Goal: Communication & Community: Answer question/provide support

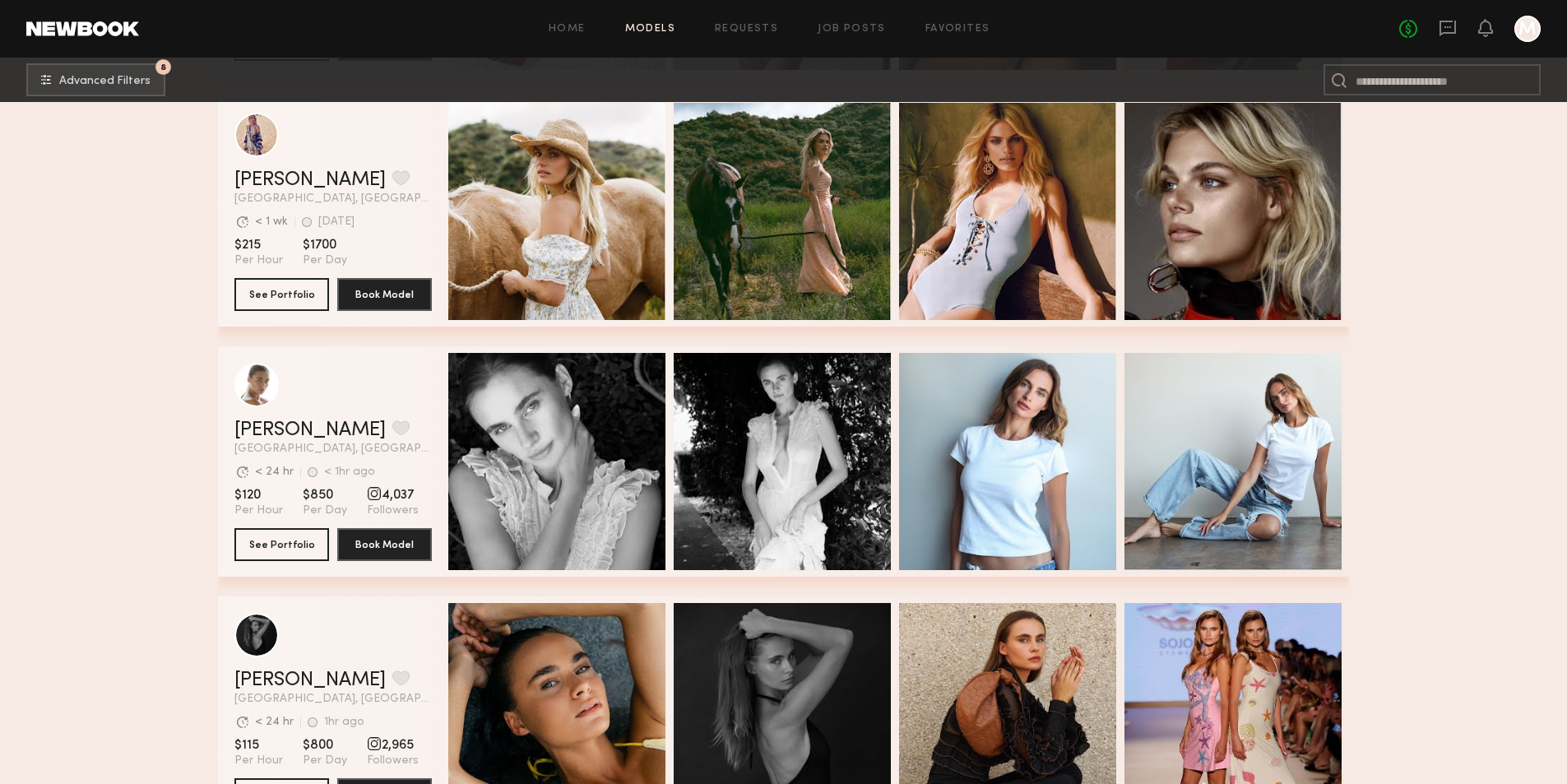
scroll to position [6167, 0]
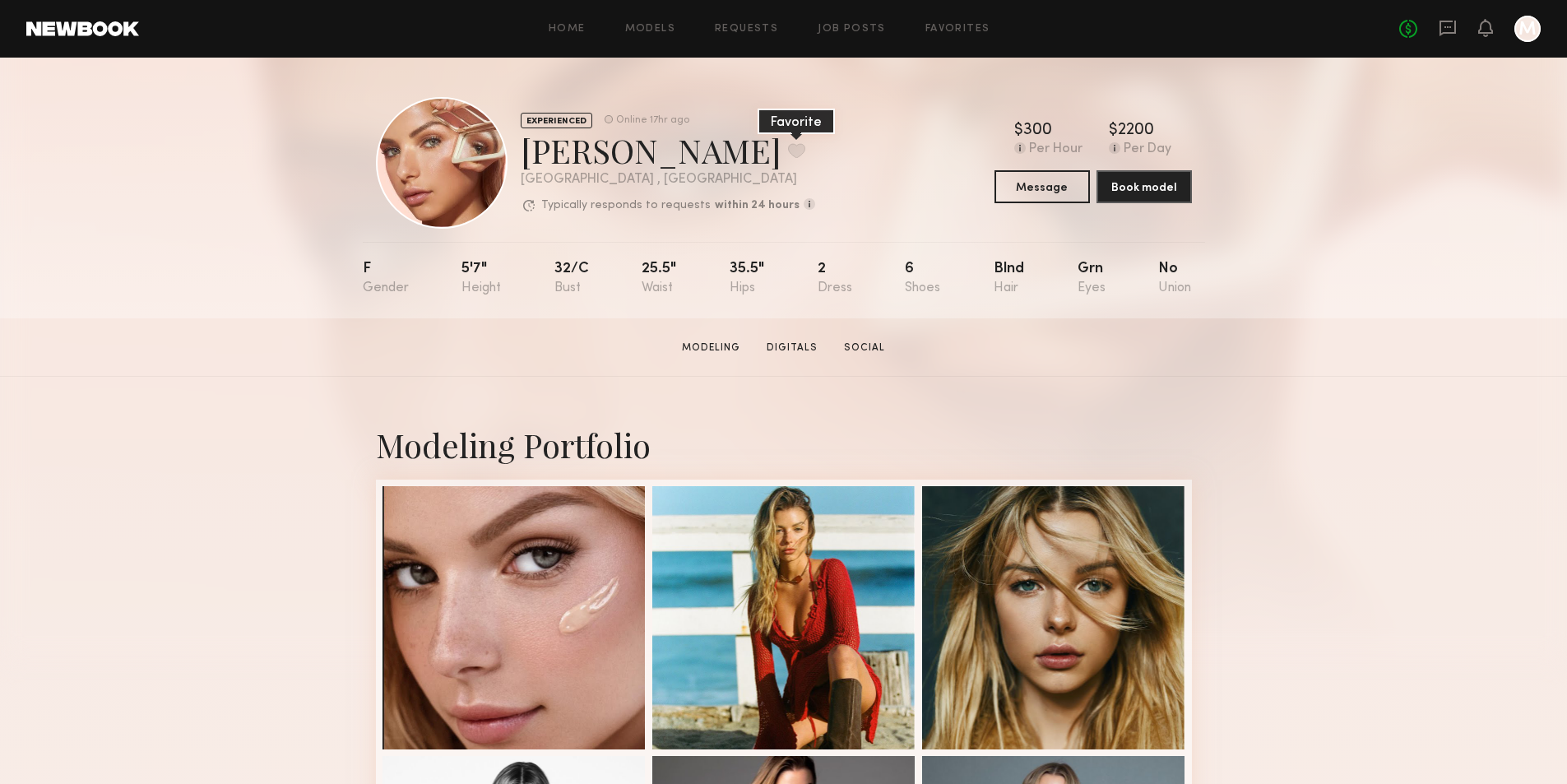
click at [788, 155] on button at bounding box center [797, 150] width 18 height 15
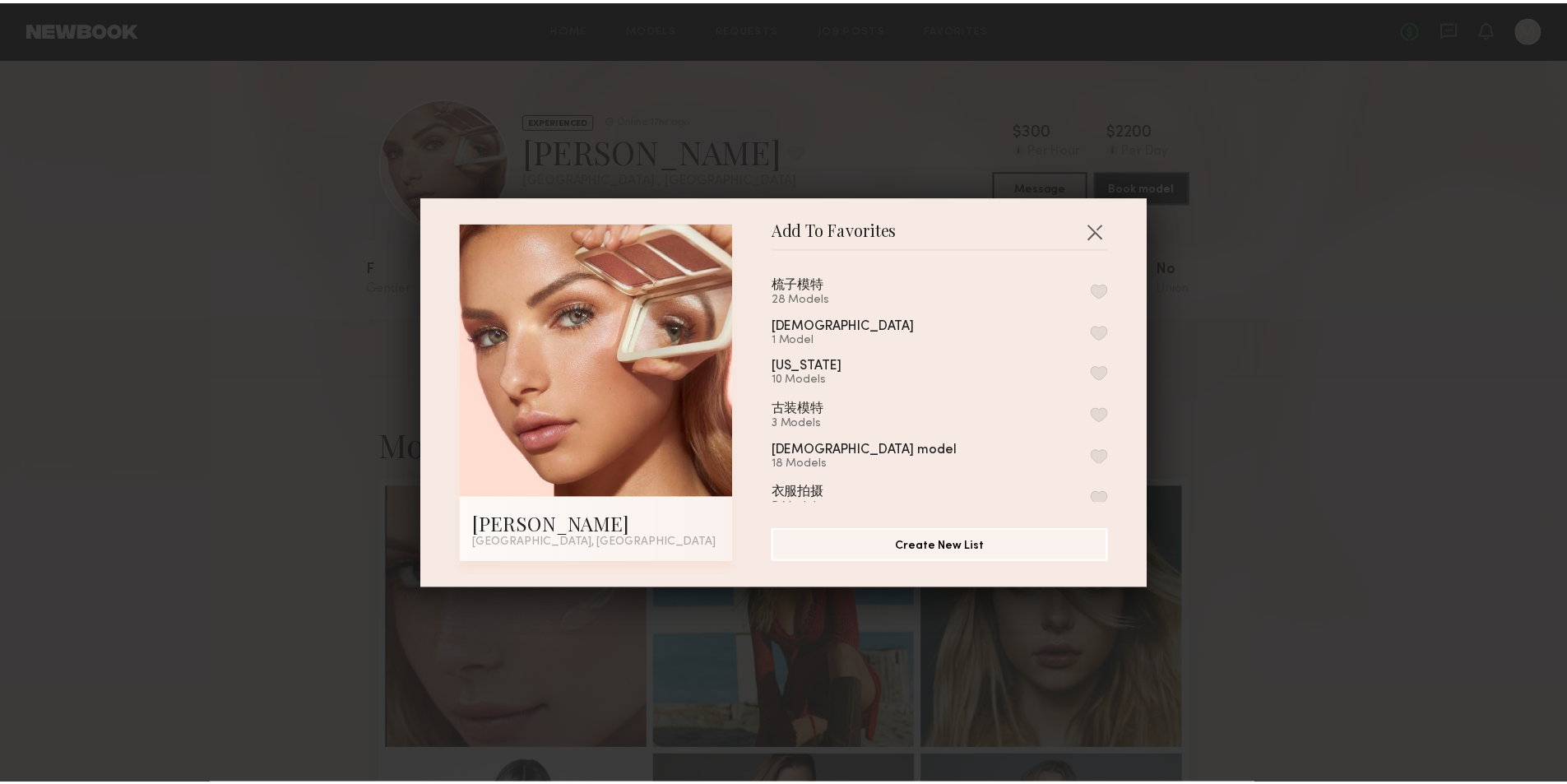
scroll to position [82, 0]
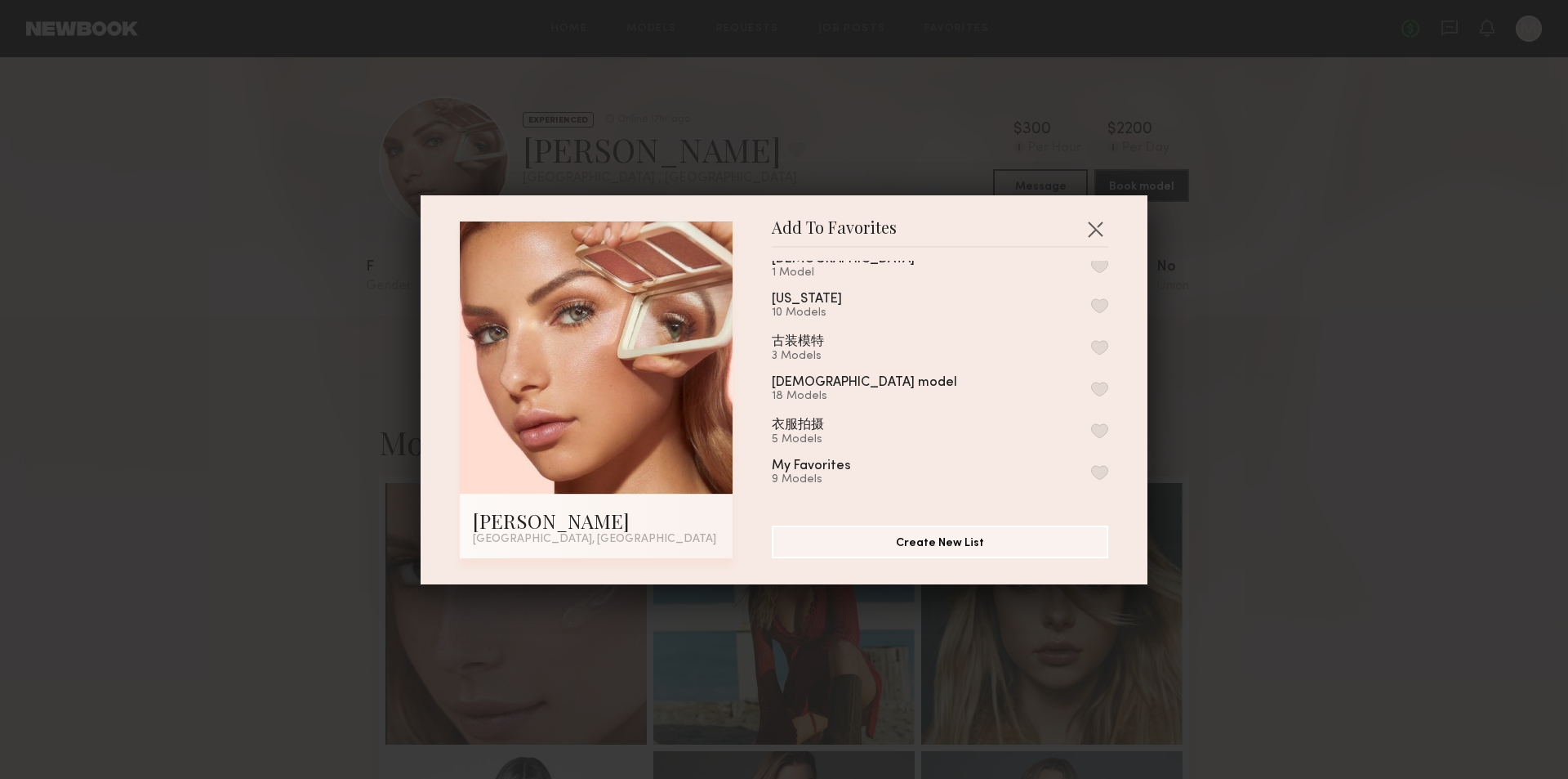
click at [1091, 471] on button "button" at bounding box center [1099, 472] width 17 height 15
click at [1086, 231] on button "button" at bounding box center [1094, 229] width 26 height 26
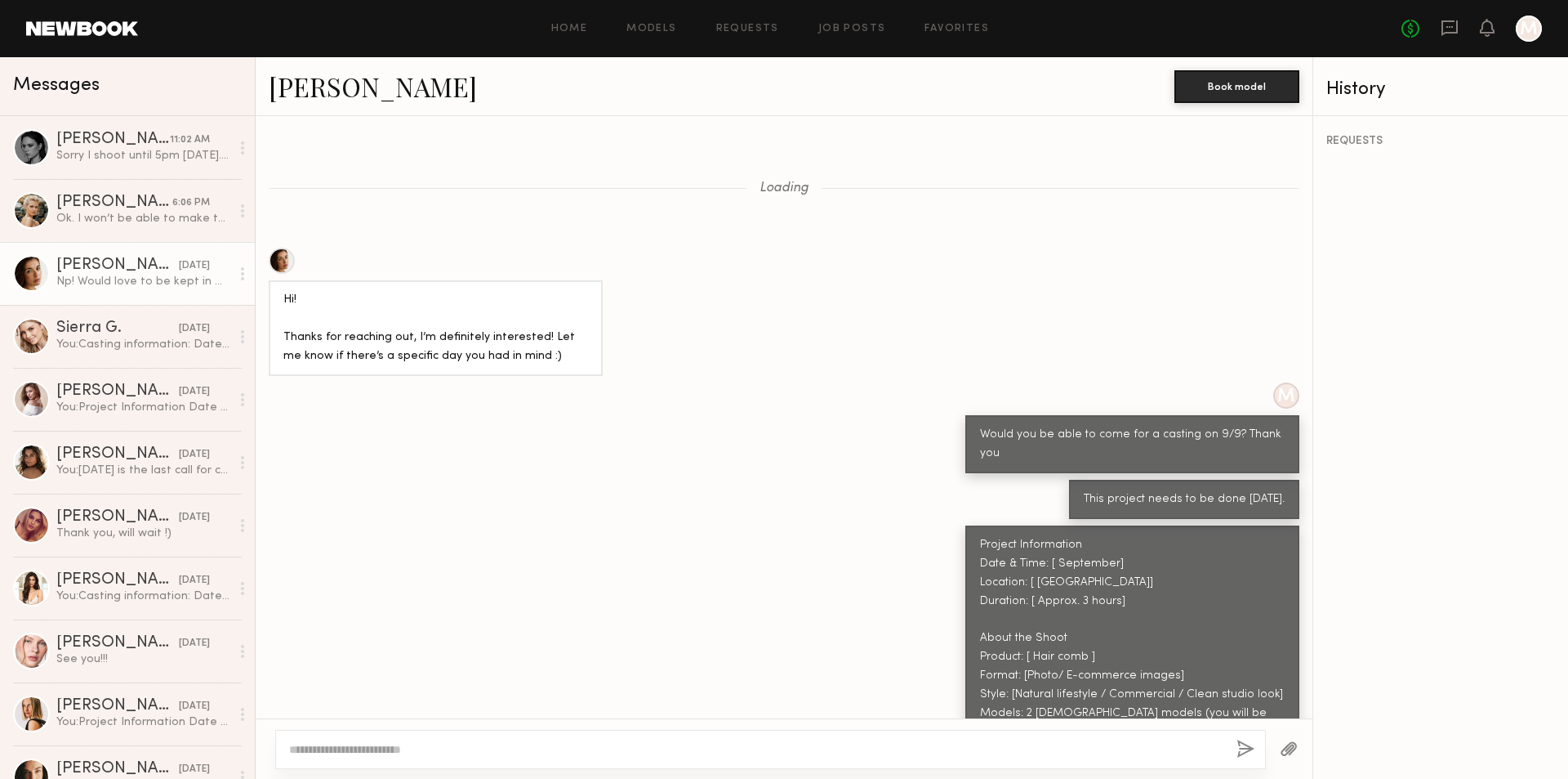
scroll to position [1285, 0]
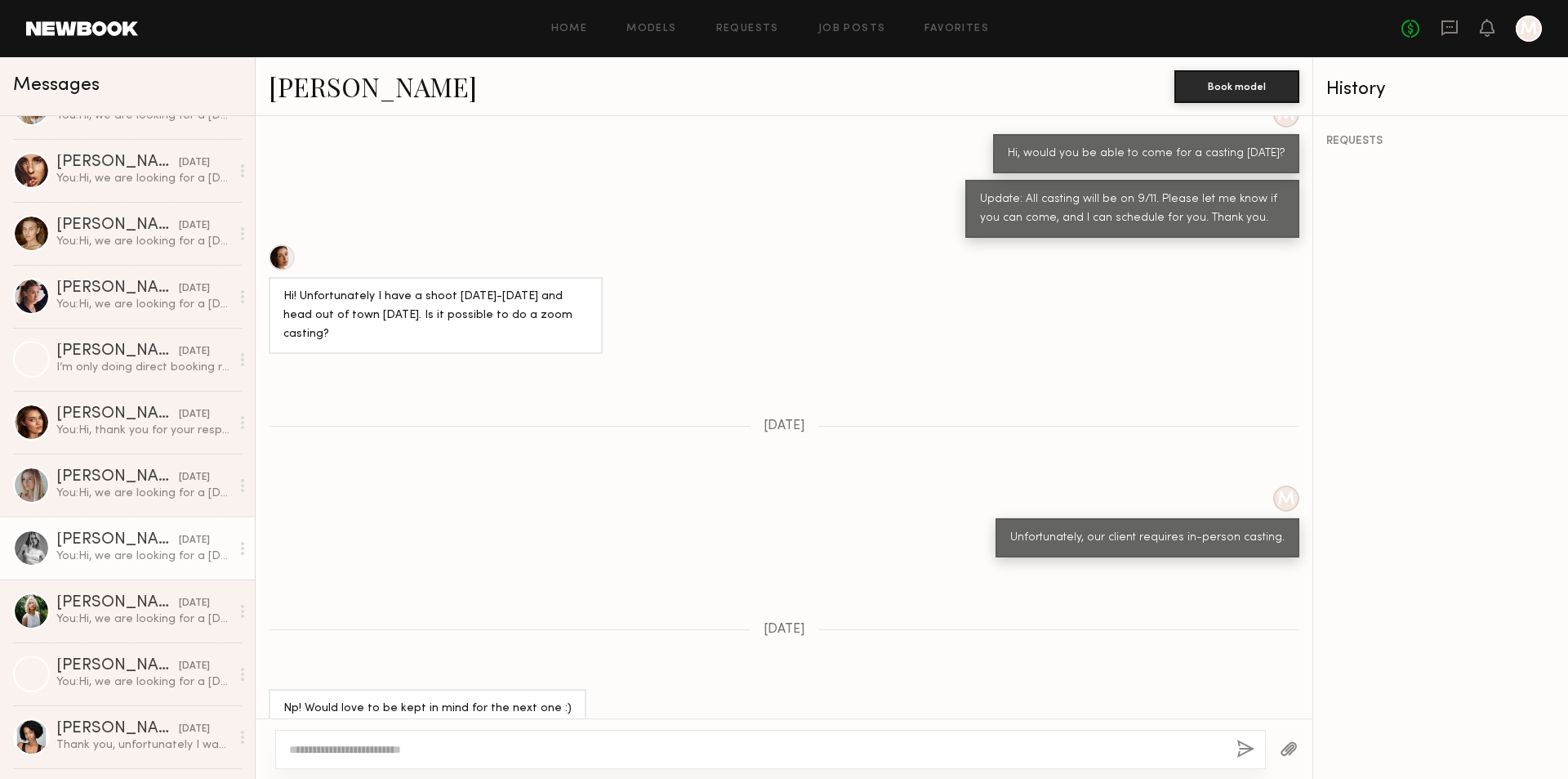
scroll to position [1797, 0]
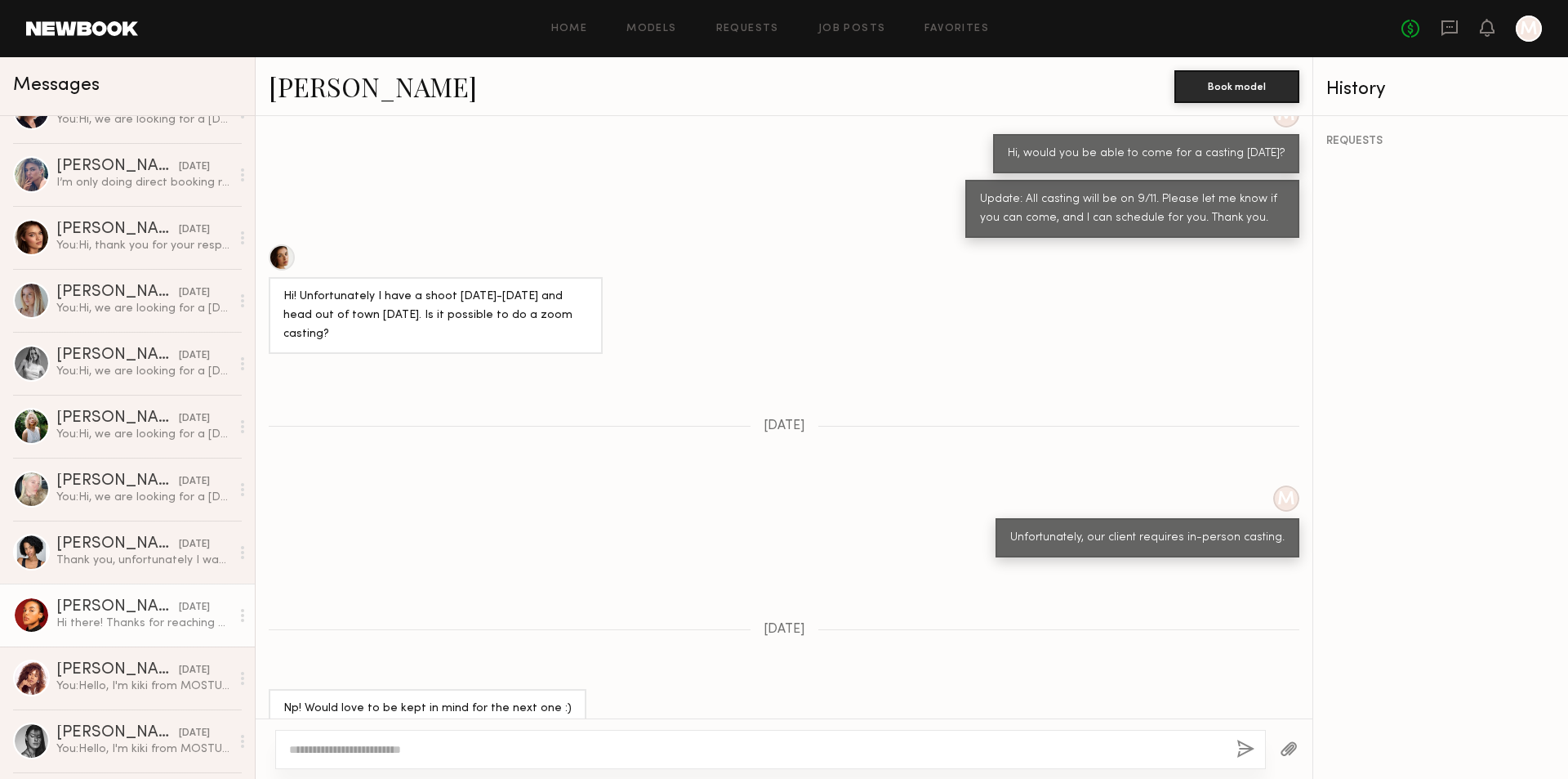
click at [179, 607] on div "05/23/2025" at bounding box center [195, 608] width 31 height 16
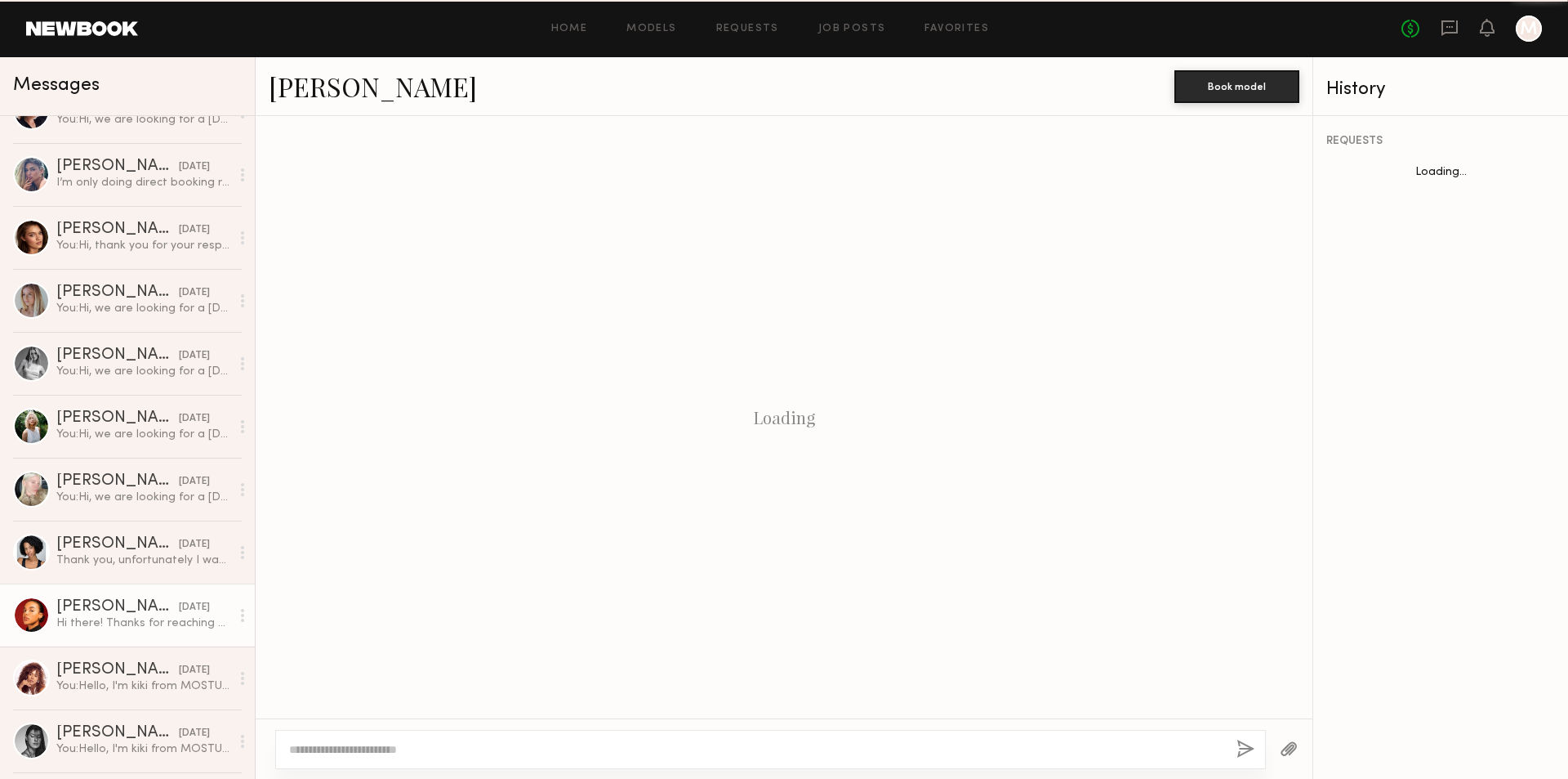
scroll to position [566, 0]
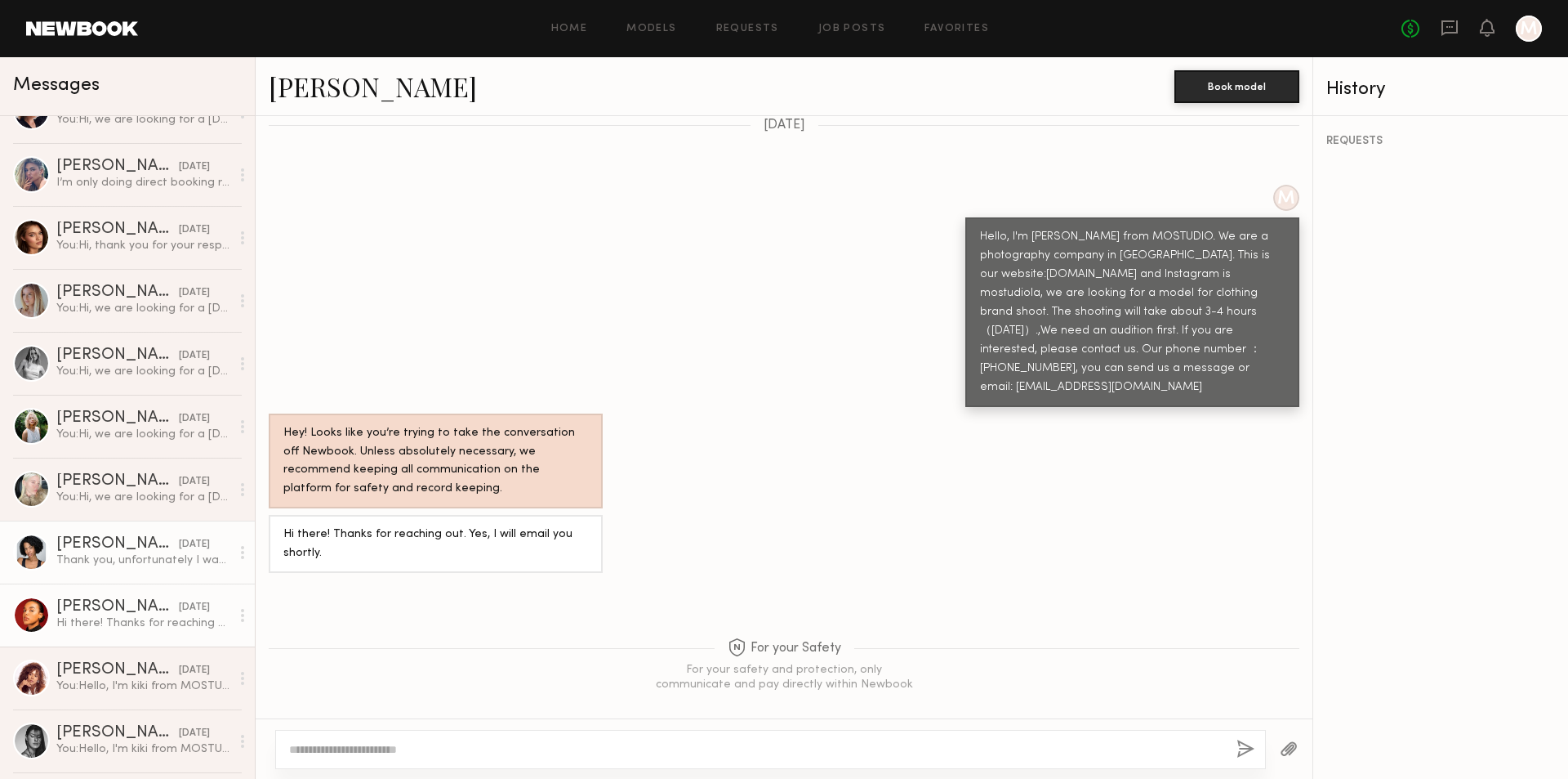
click at [138, 558] on div "Thank you, unfortunately I was booked during this time. Hope our schedules can …" at bounding box center [143, 560] width 174 height 16
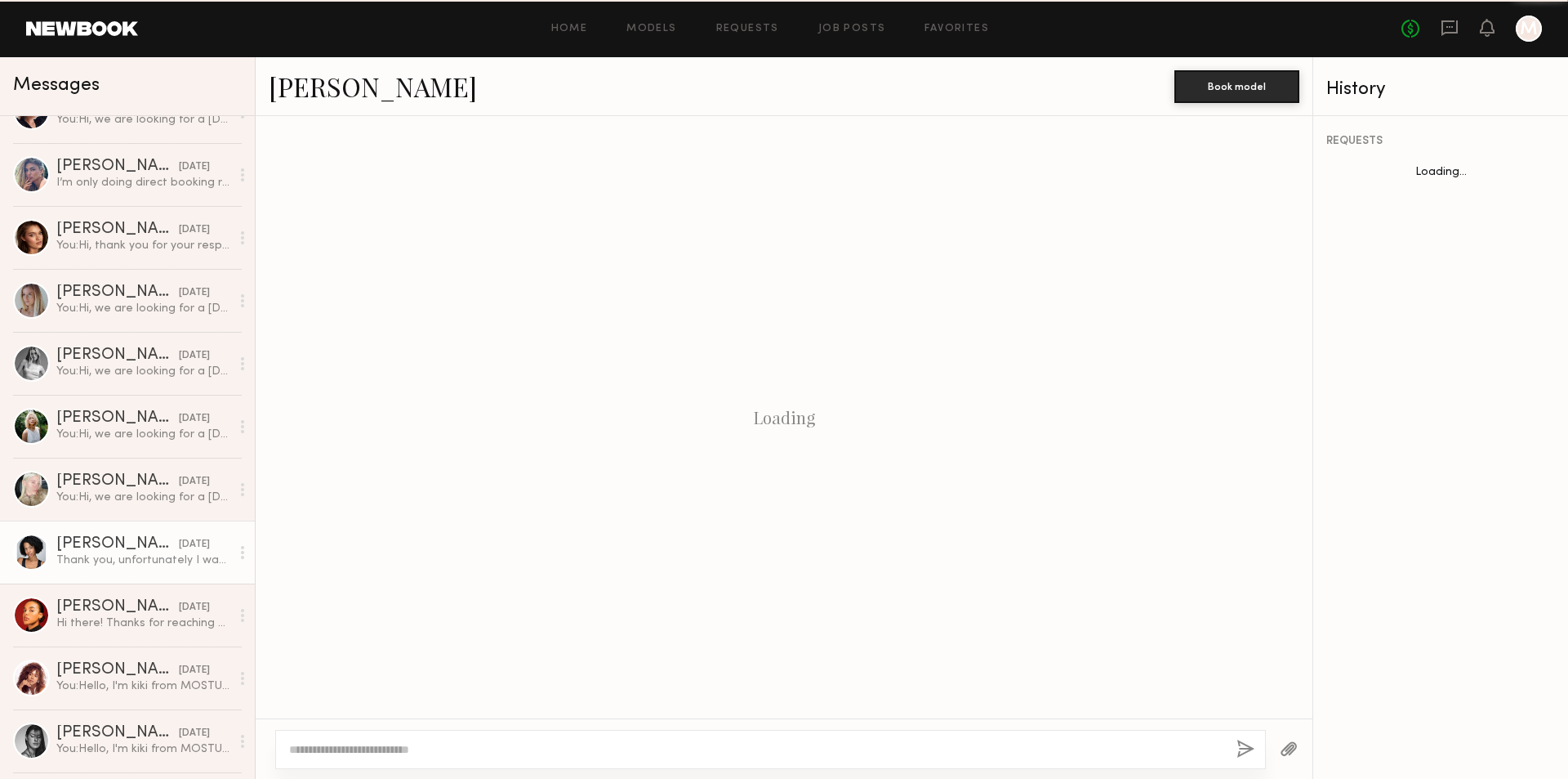
scroll to position [712, 0]
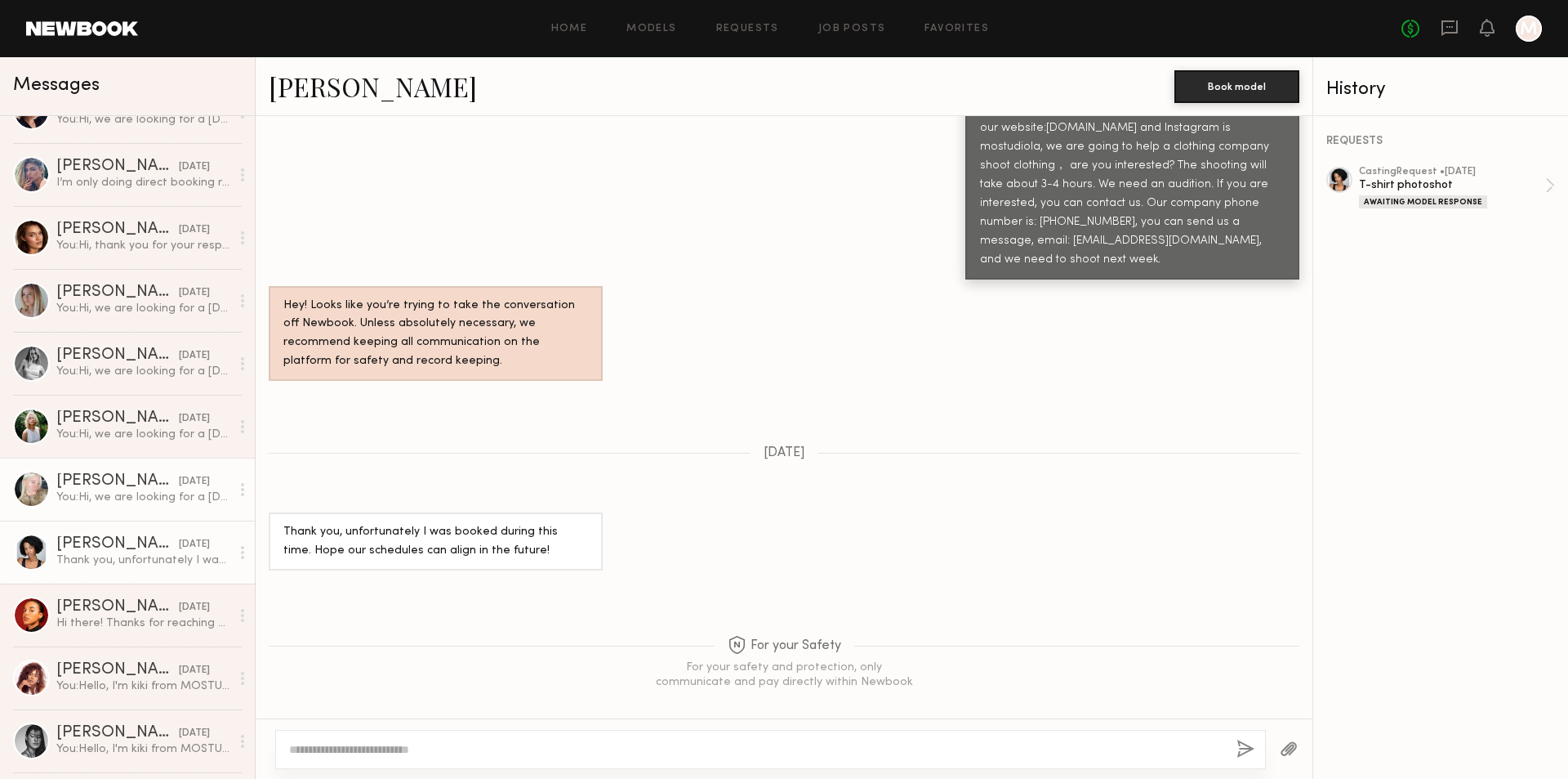
click at [129, 505] on div "You: Hi, we are looking for a female model to shoot for a hair care appliance p…" at bounding box center [143, 497] width 174 height 16
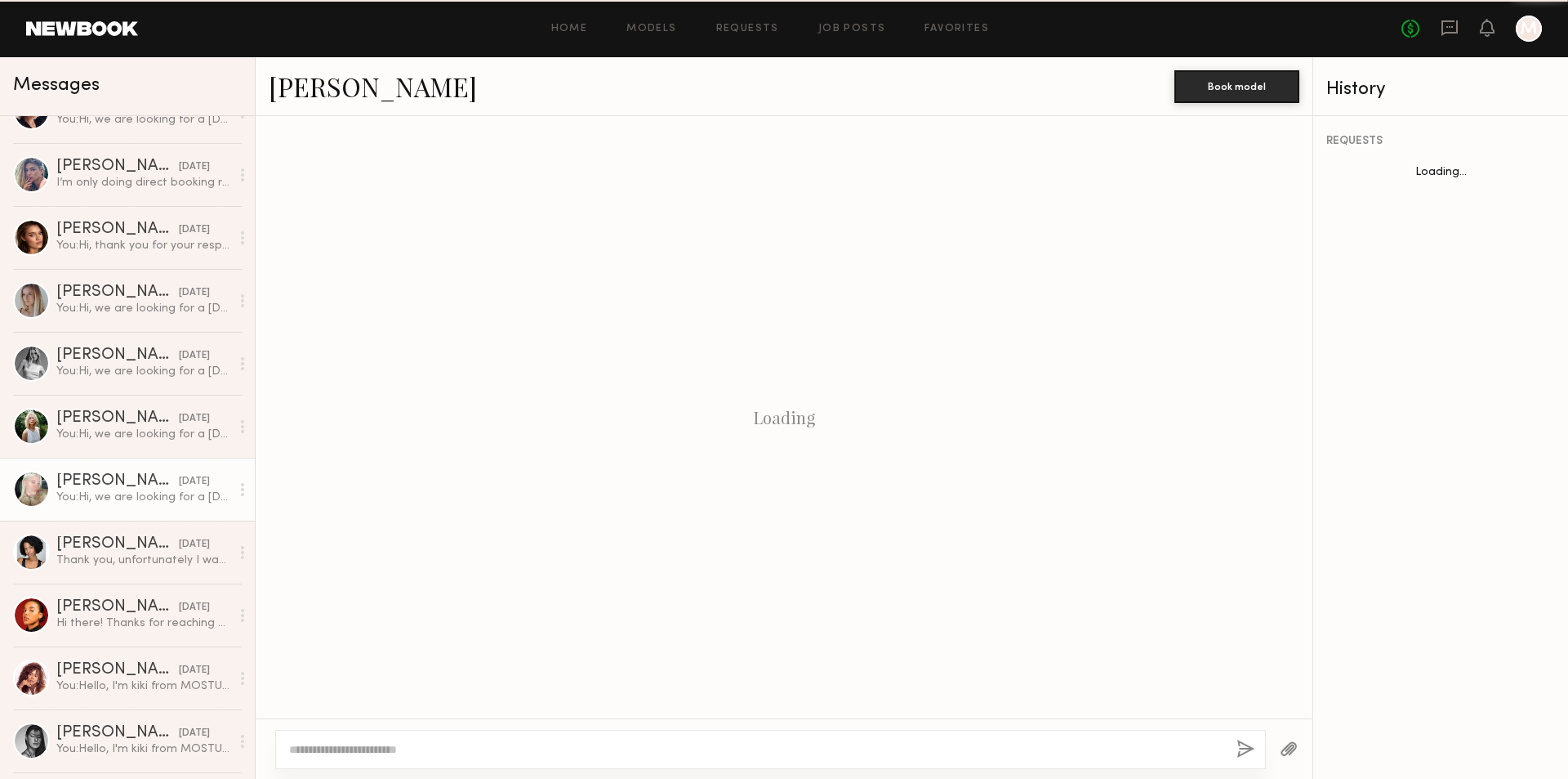
scroll to position [195, 0]
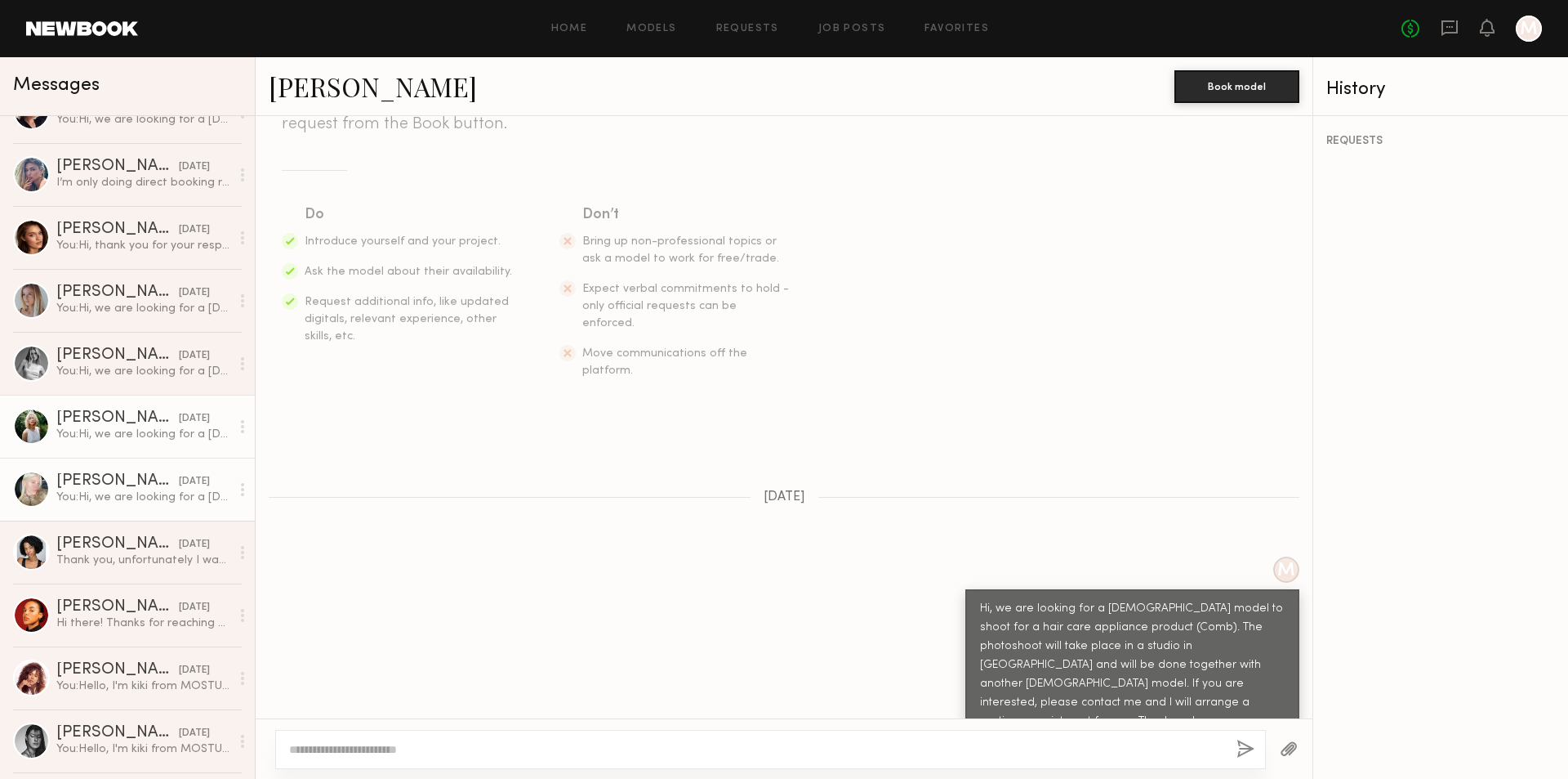
click at [122, 440] on div "You: Hi, we are looking for a female model to shoot for a hair care appliance p…" at bounding box center [143, 434] width 174 height 16
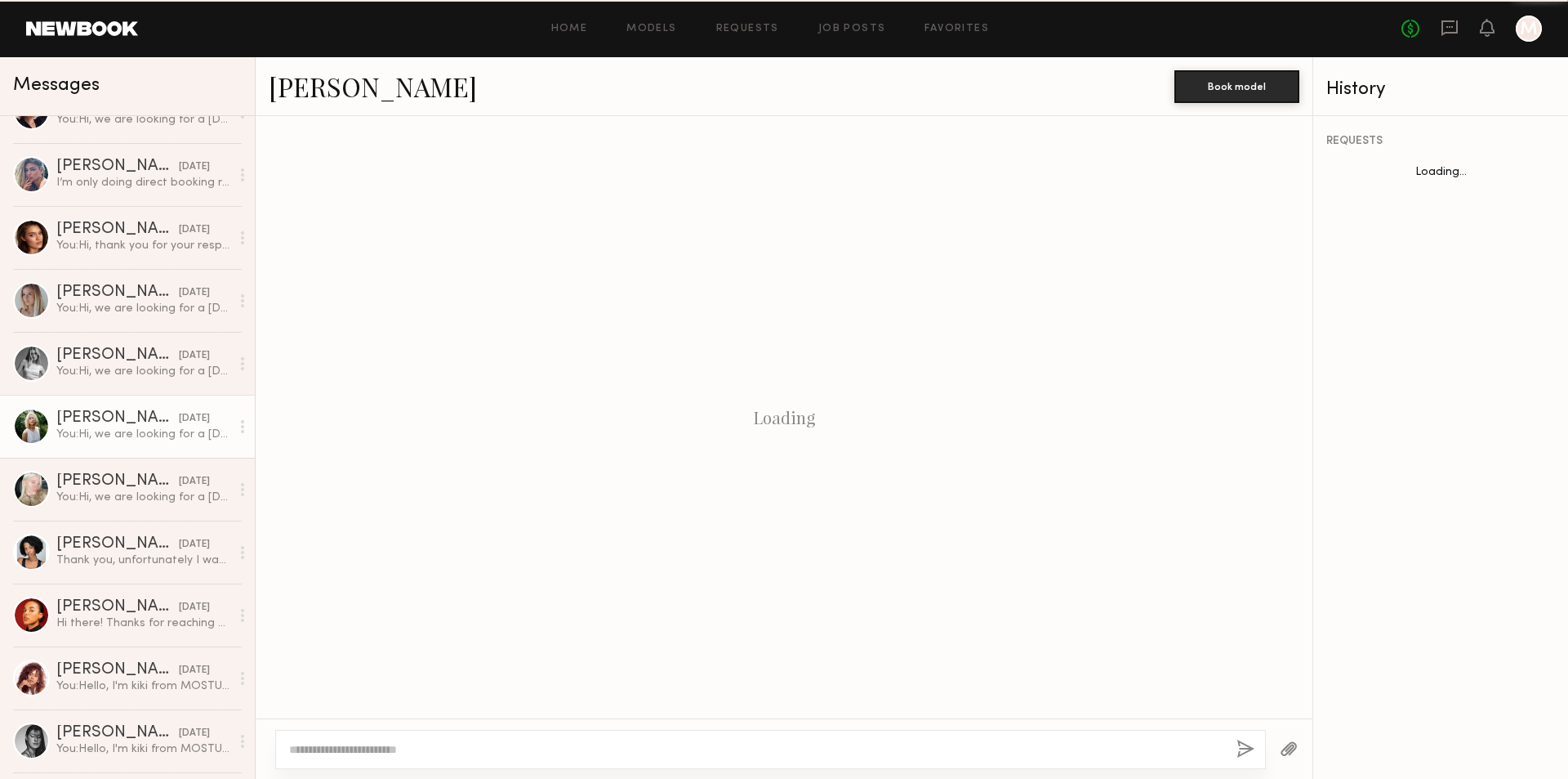
scroll to position [195, 0]
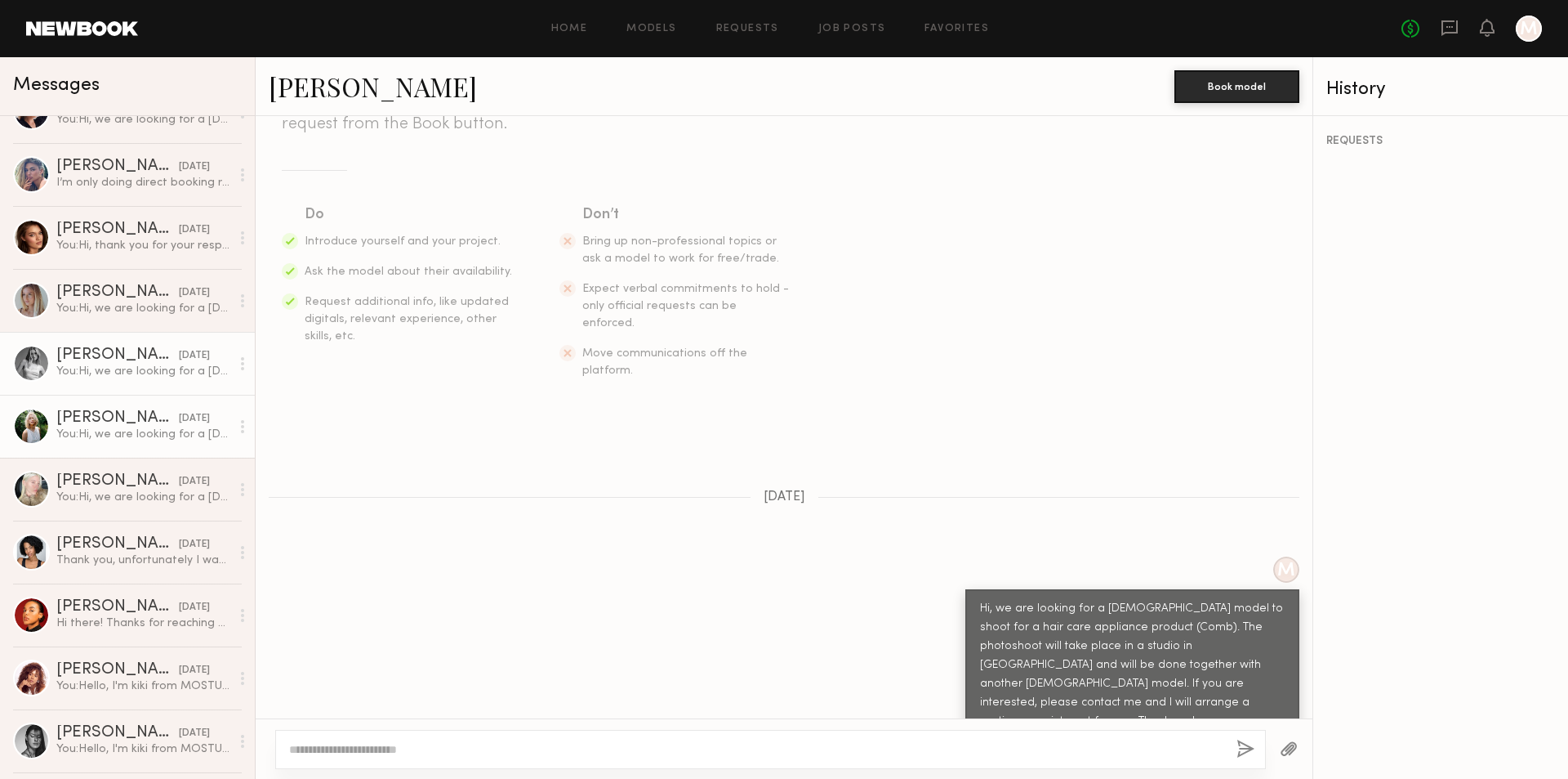
click at [137, 367] on div "You: Hi, we are looking for a female model to shoot for a hair care appliance p…" at bounding box center [143, 371] width 174 height 16
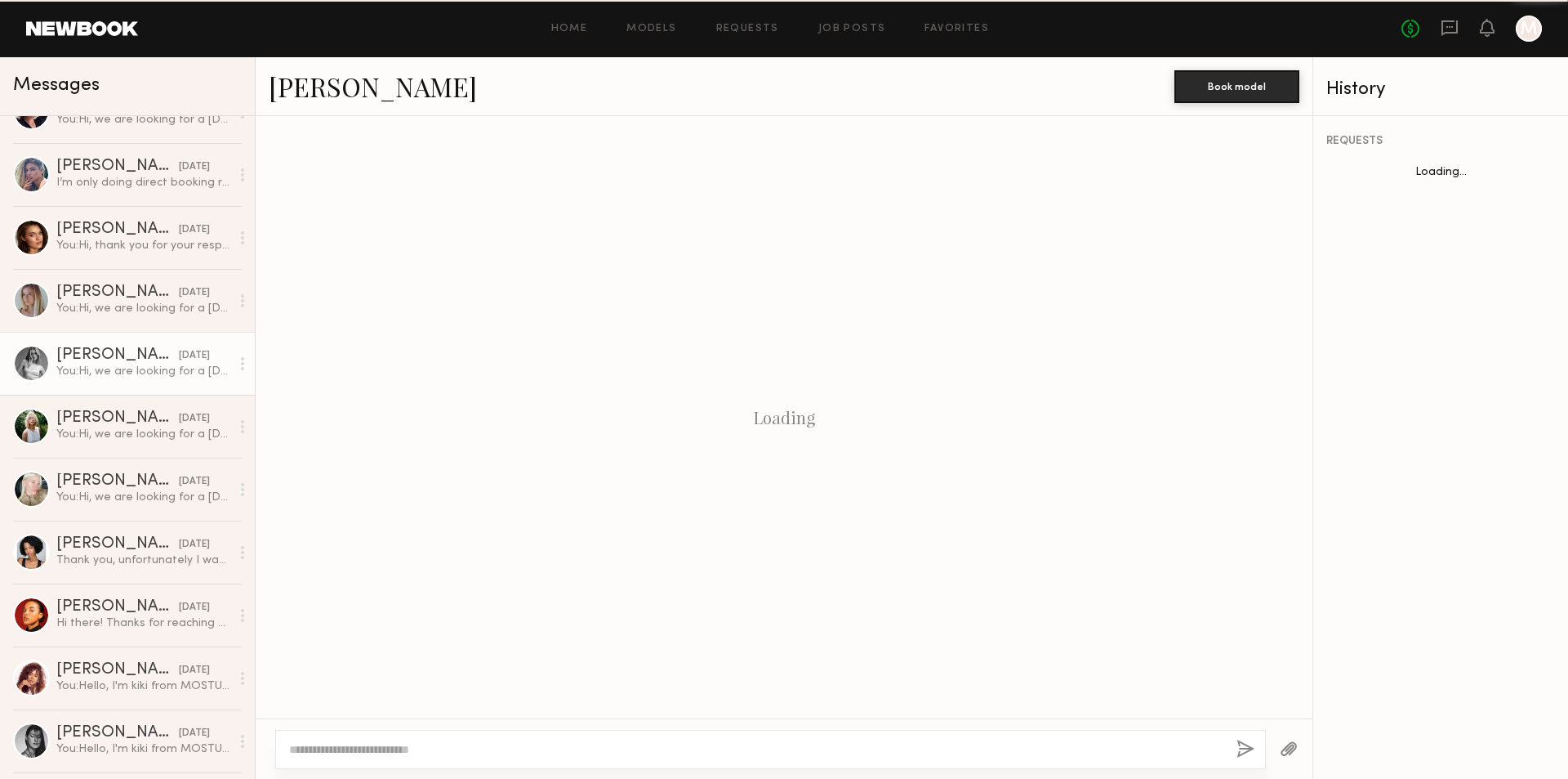
scroll to position [195, 0]
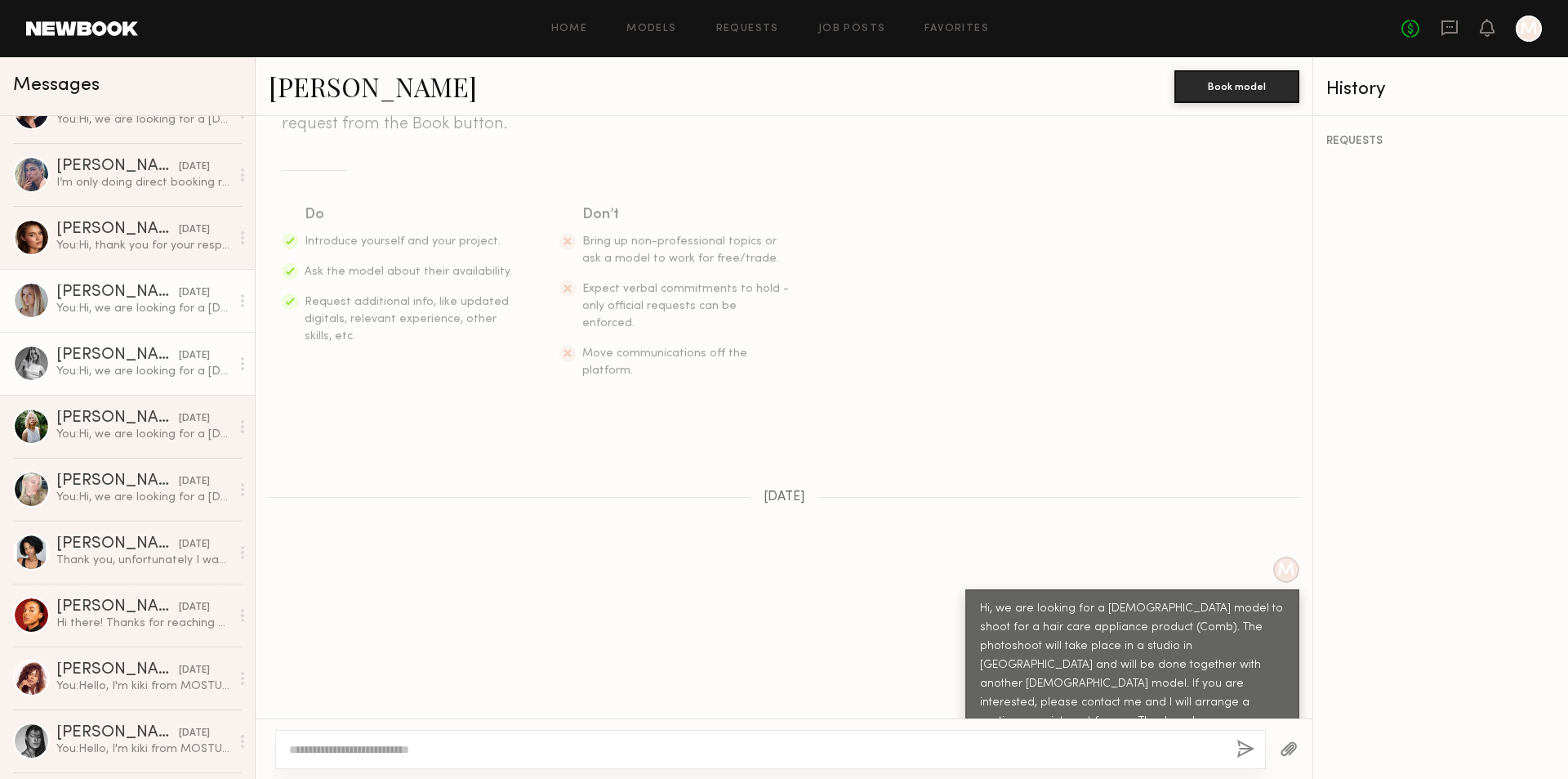
click at [150, 308] on div "You: Hi, we are looking for a female model to shoot for a hair care appliance p…" at bounding box center [143, 308] width 174 height 16
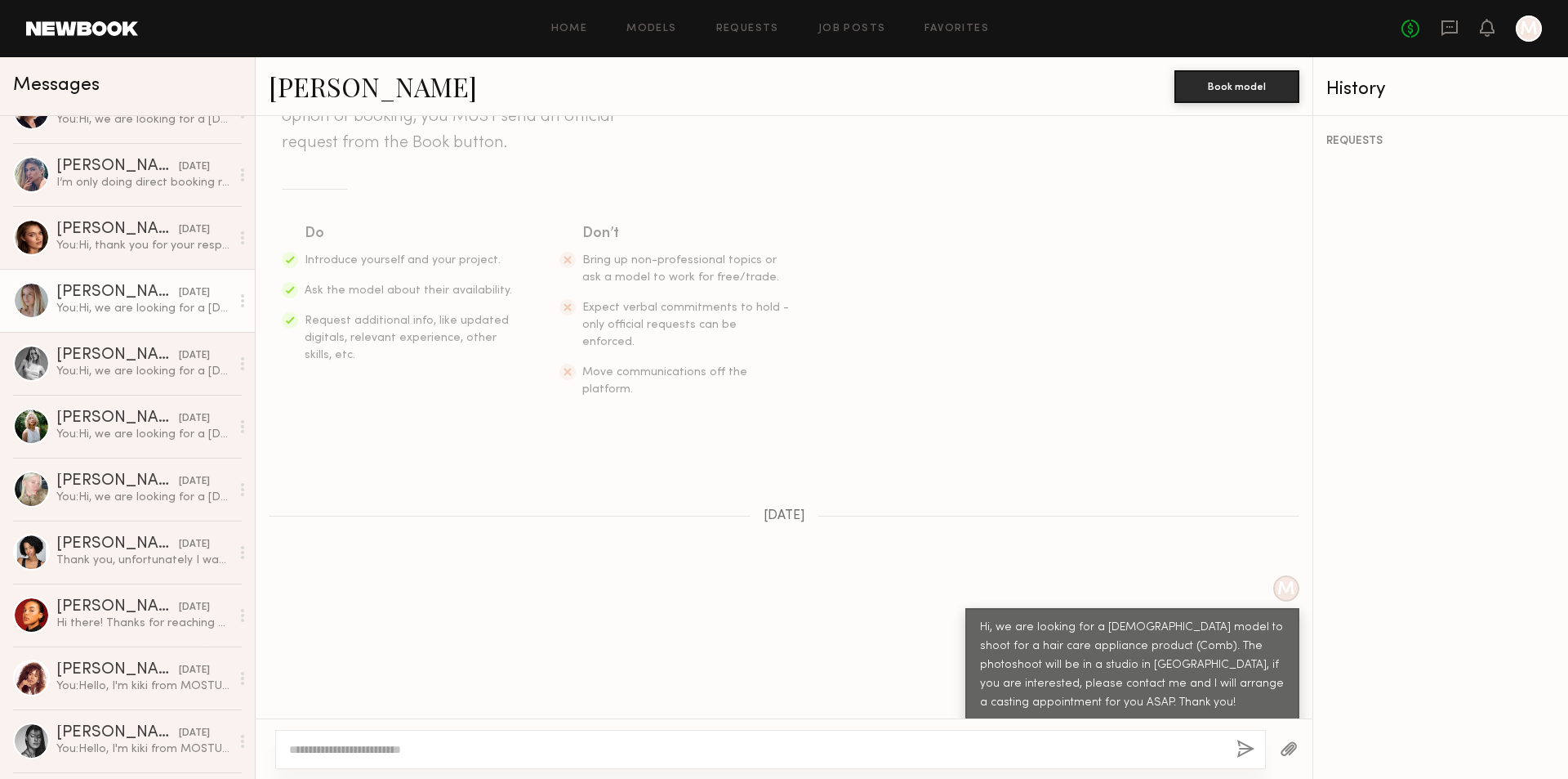
scroll to position [1716, 0]
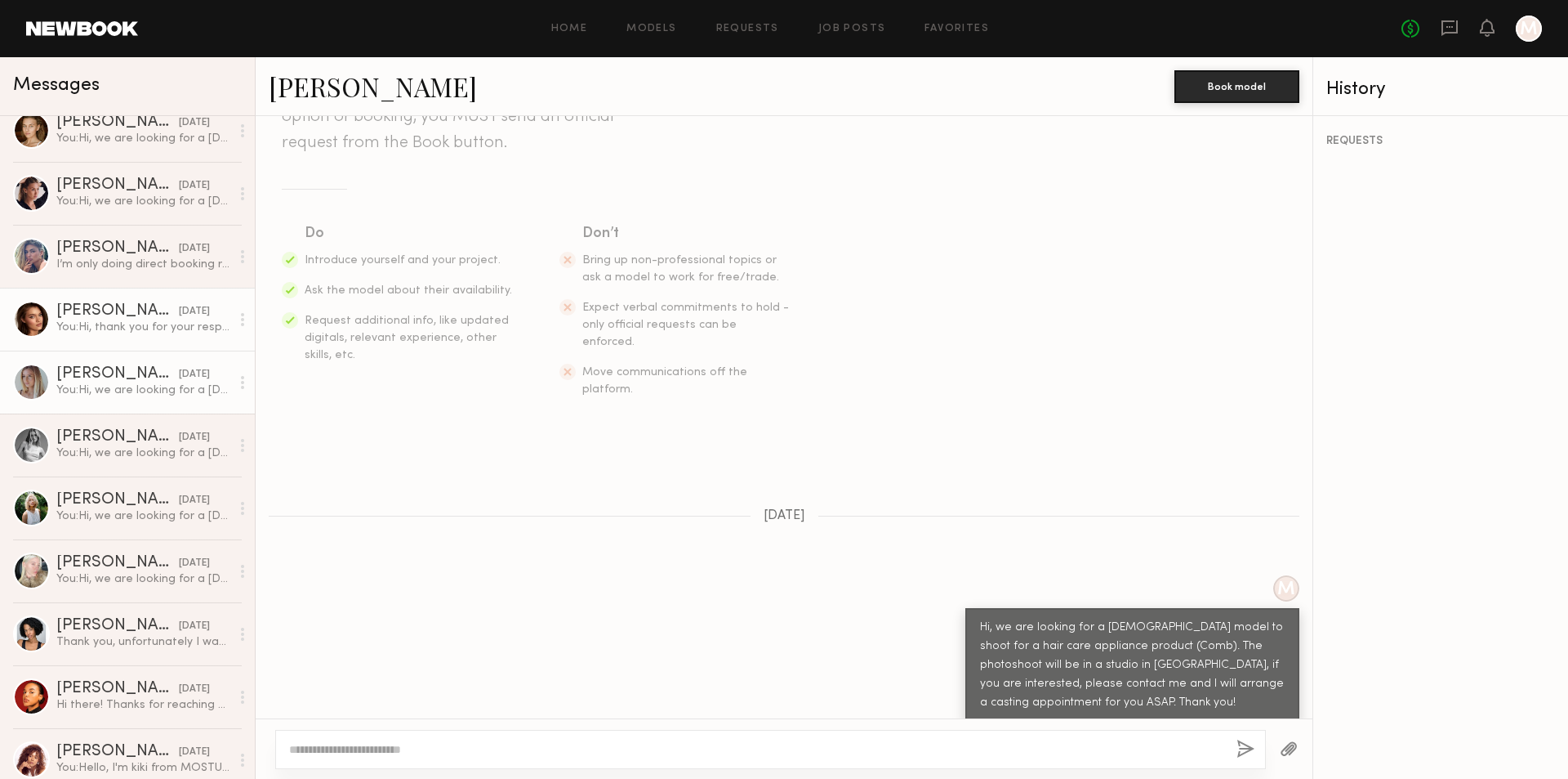
click at [179, 311] on div "09/02/2025" at bounding box center [195, 312] width 31 height 16
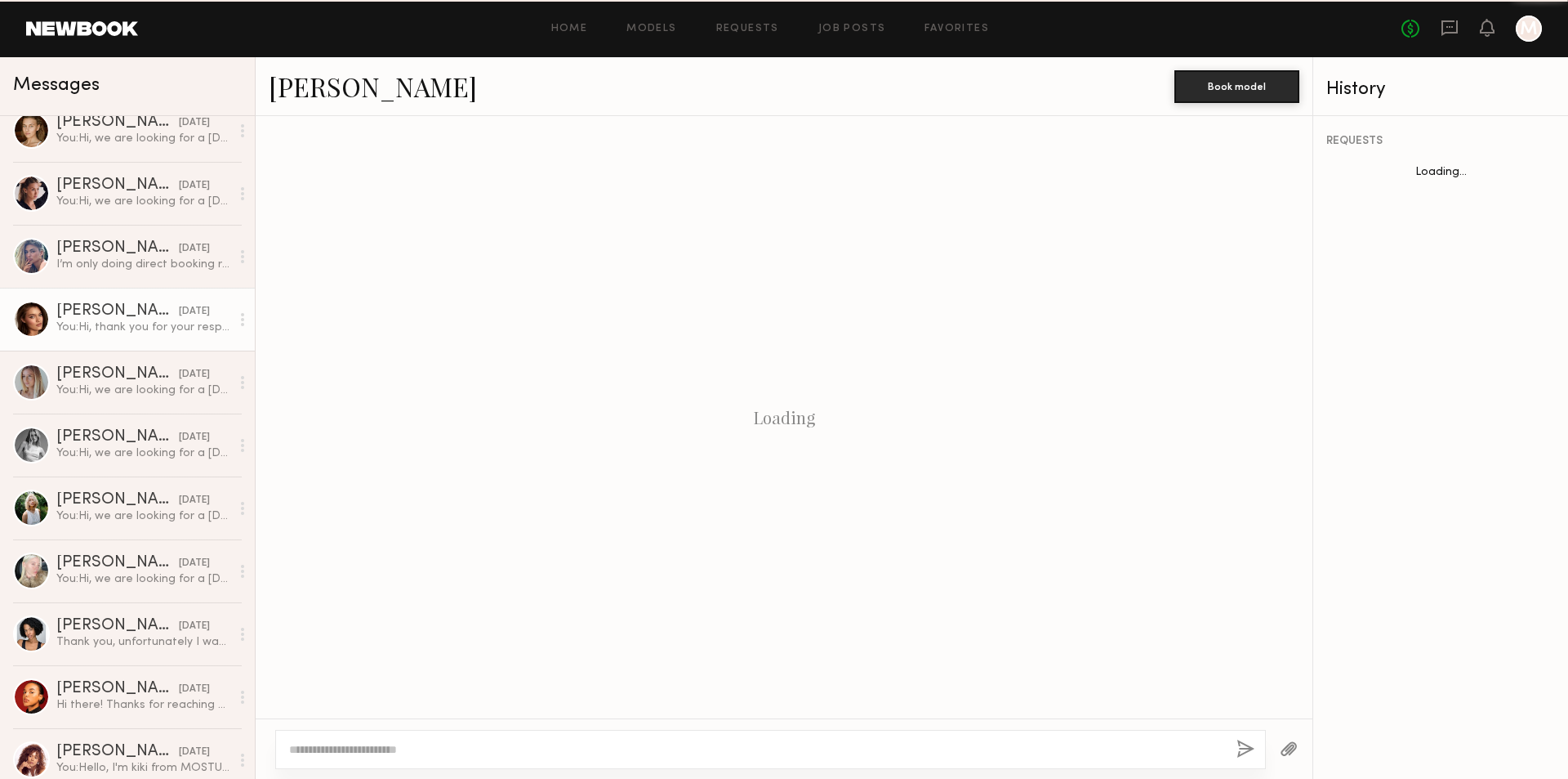
scroll to position [430, 0]
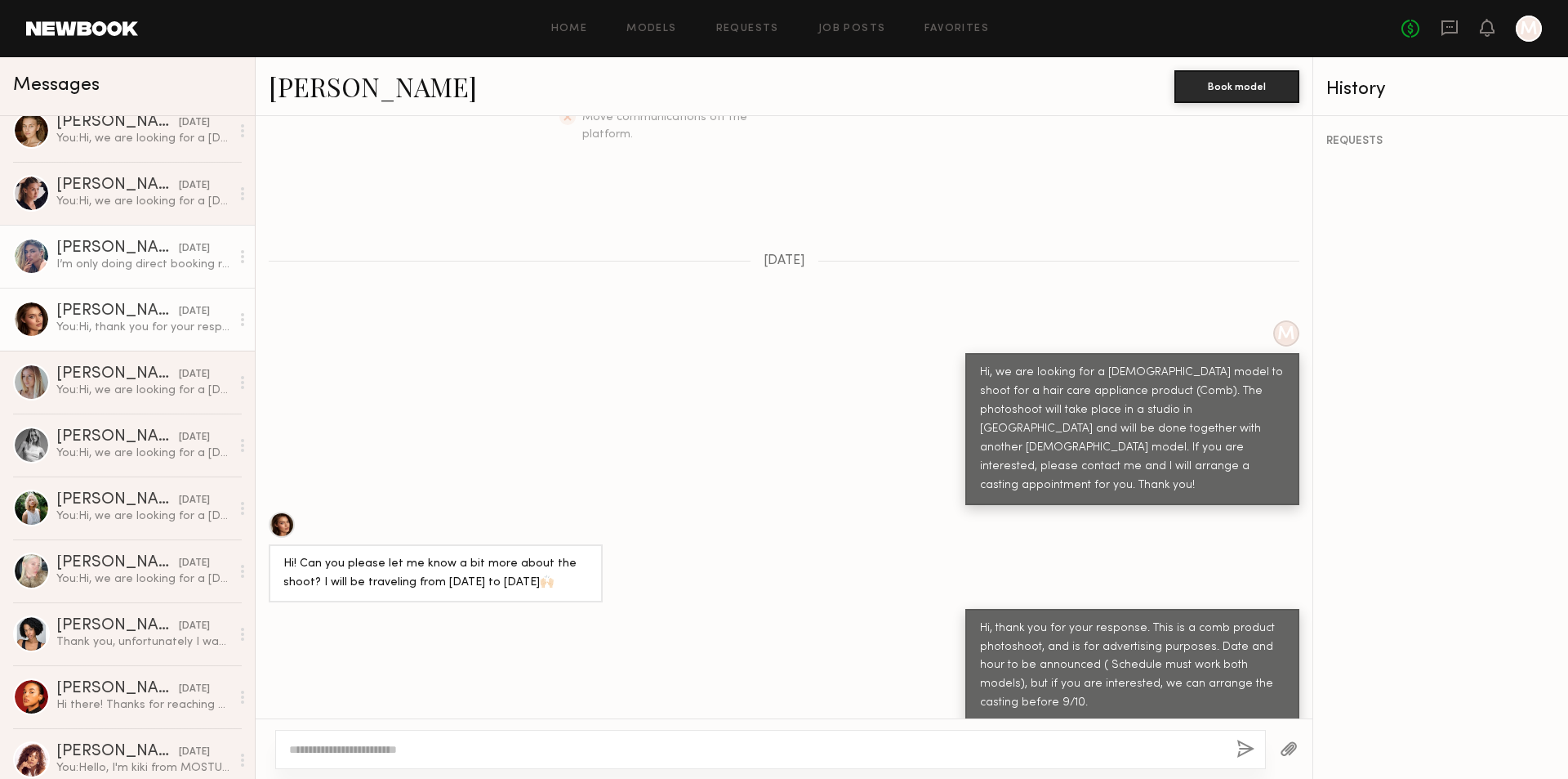
click at [151, 269] on div "I’m only doing direct booking right now" at bounding box center [143, 265] width 174 height 16
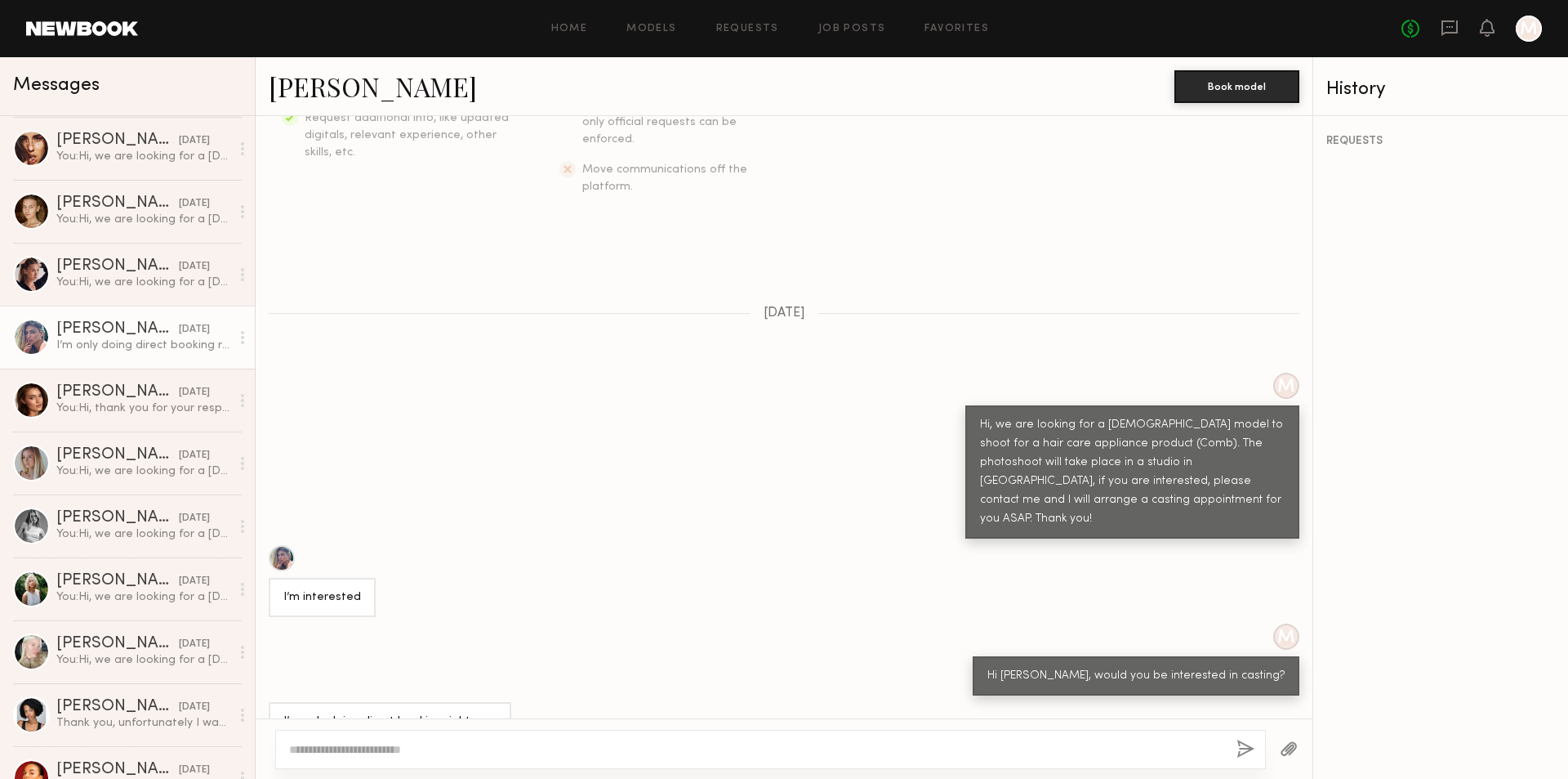
scroll to position [1634, 0]
click at [148, 279] on div "You: Hi, we are looking for a female model to shoot for a hair care appliance p…" at bounding box center [143, 283] width 174 height 16
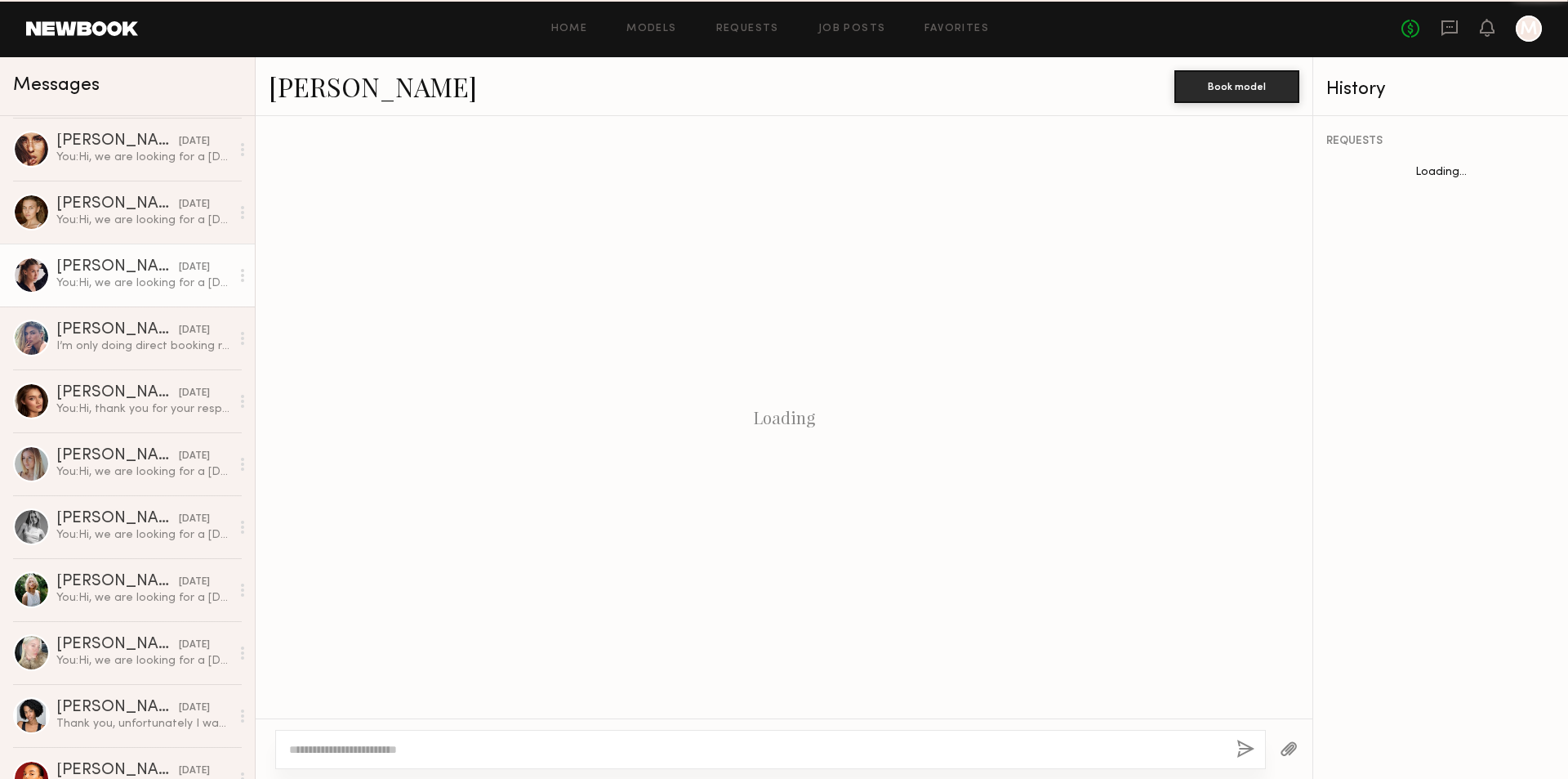
scroll to position [195, 0]
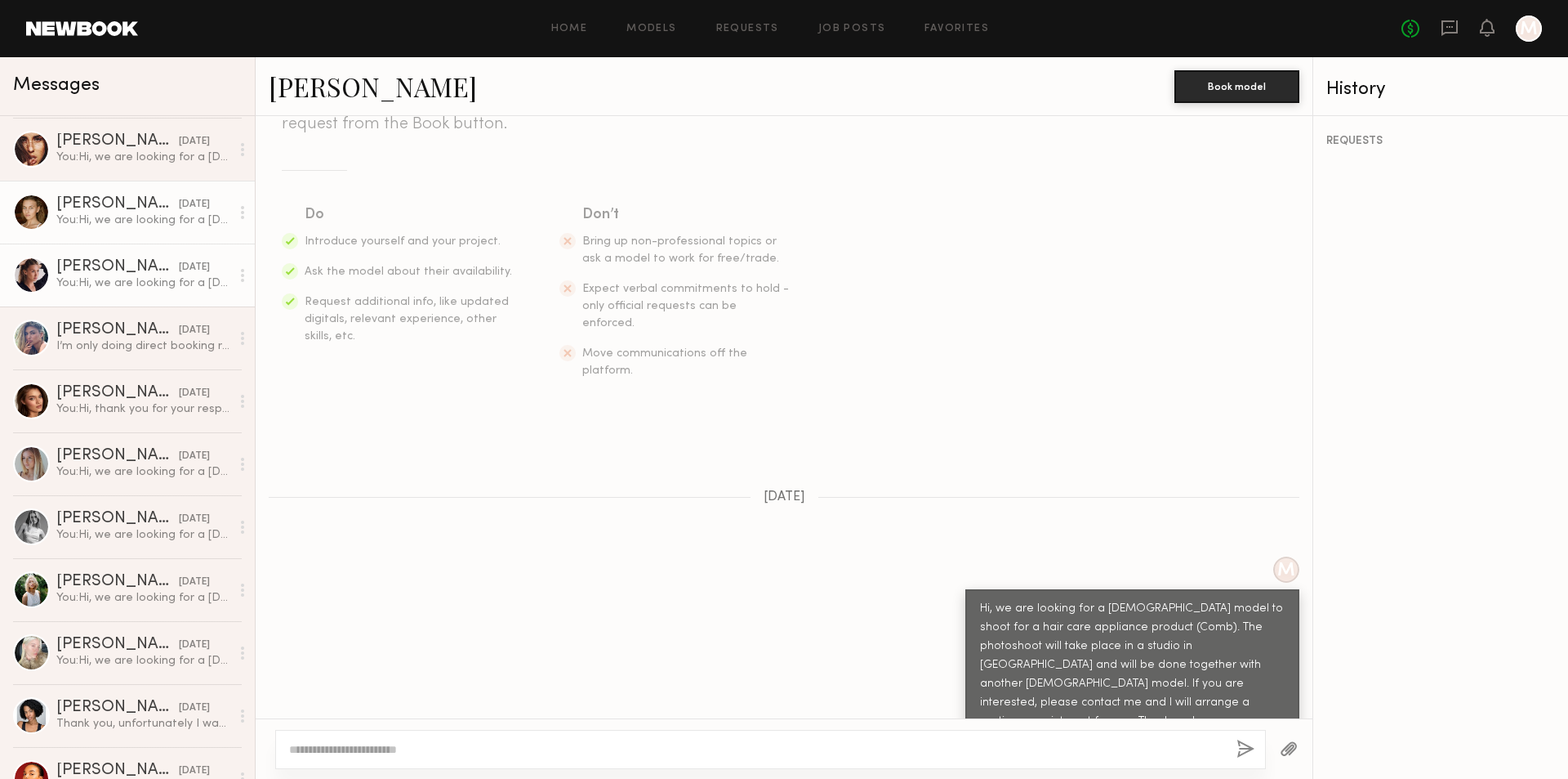
click at [101, 216] on div "You: Hi, we are looking for a female model to shoot for a hair care appliance p…" at bounding box center [143, 220] width 174 height 16
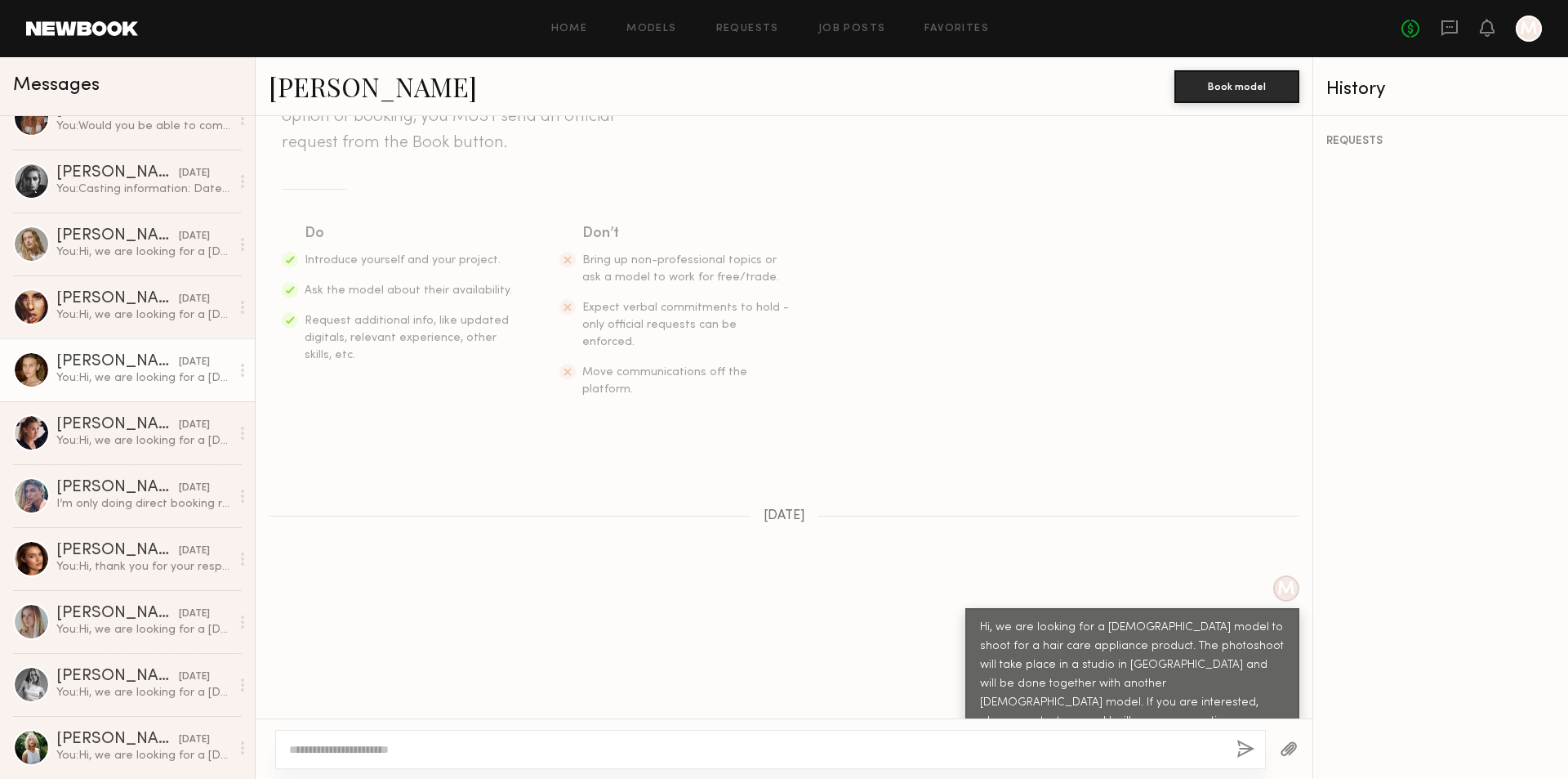
scroll to position [1471, 0]
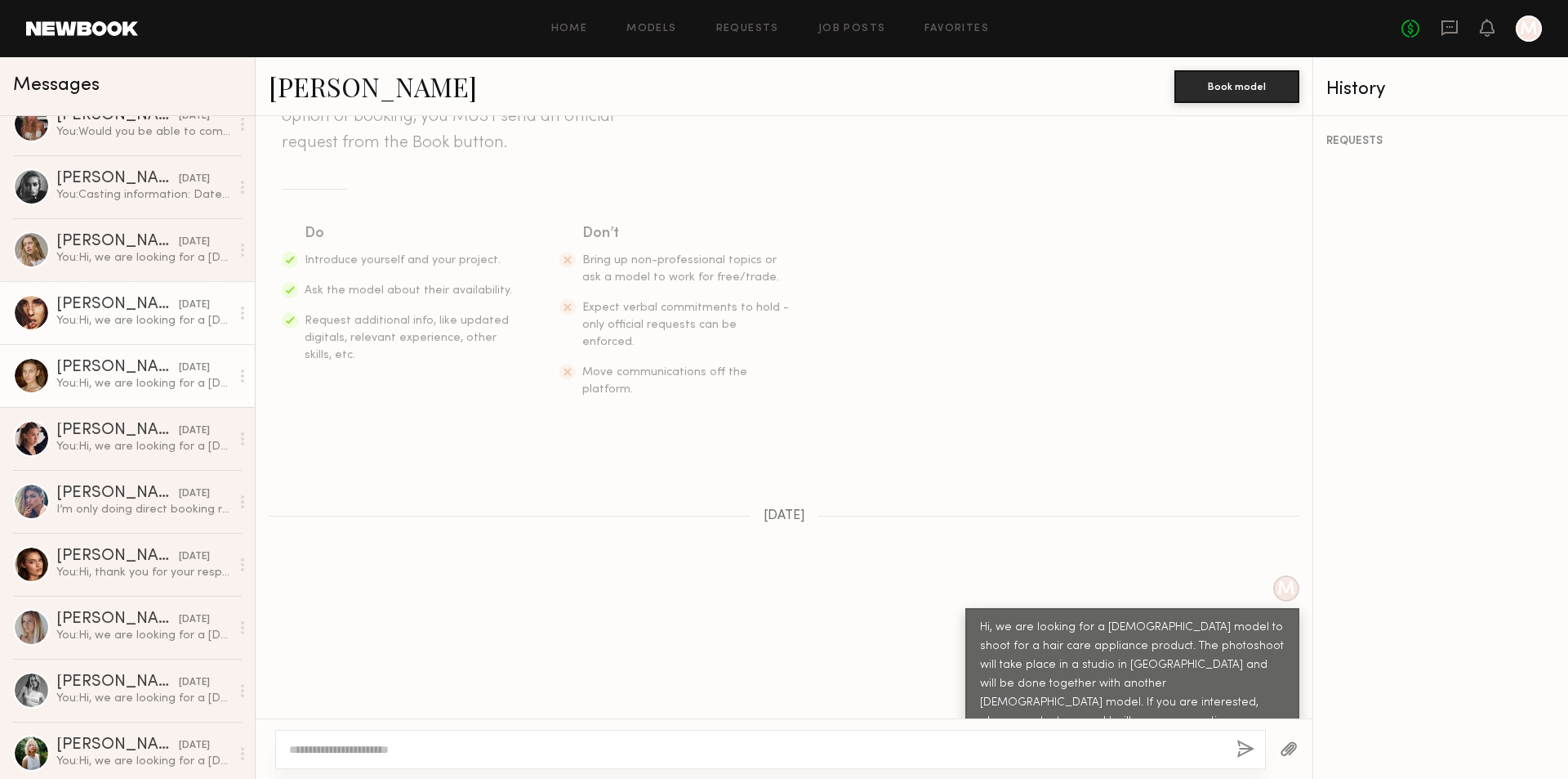
click at [106, 308] on div "Alexandra B." at bounding box center [117, 304] width 122 height 16
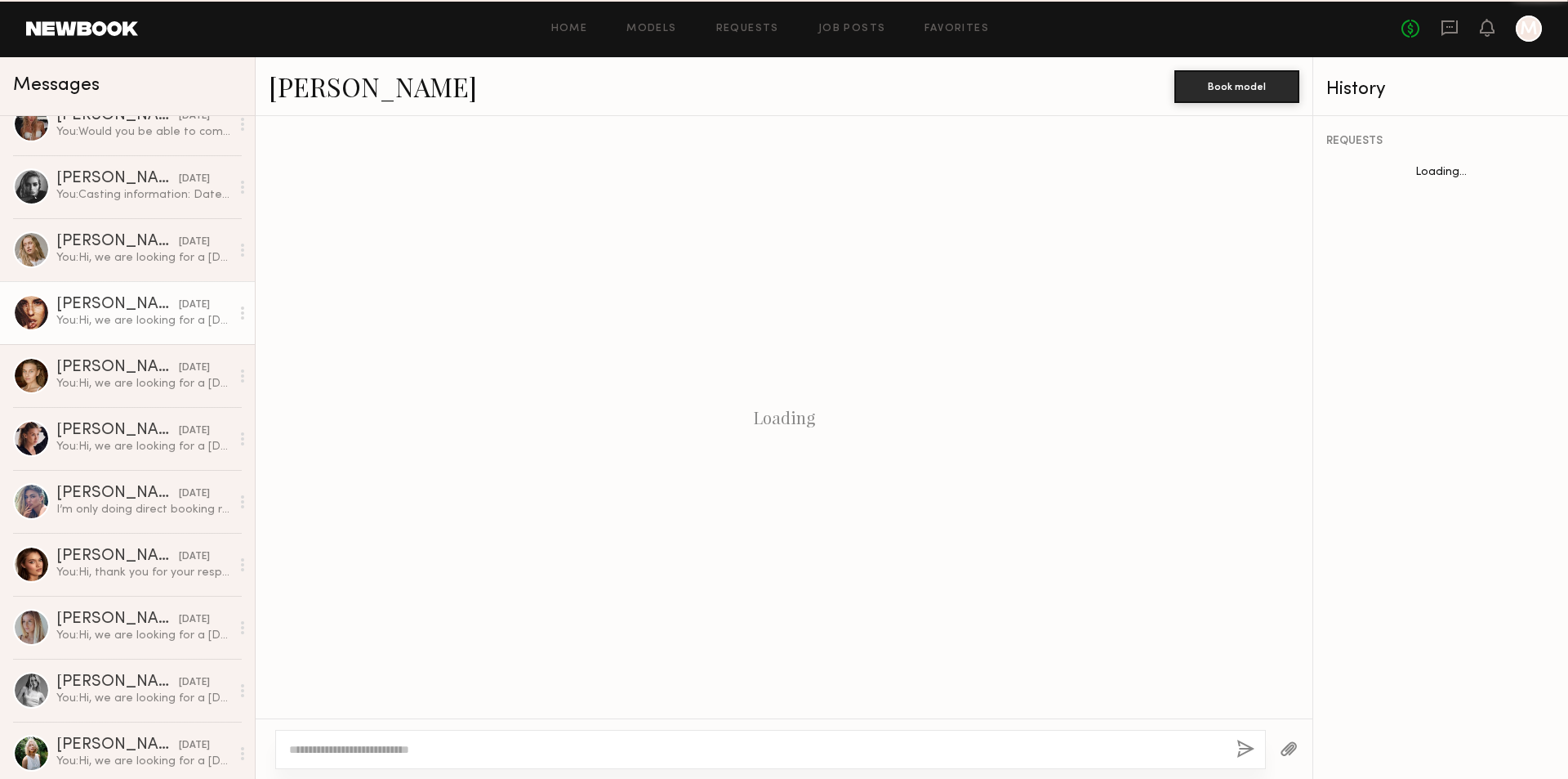
scroll to position [175, 0]
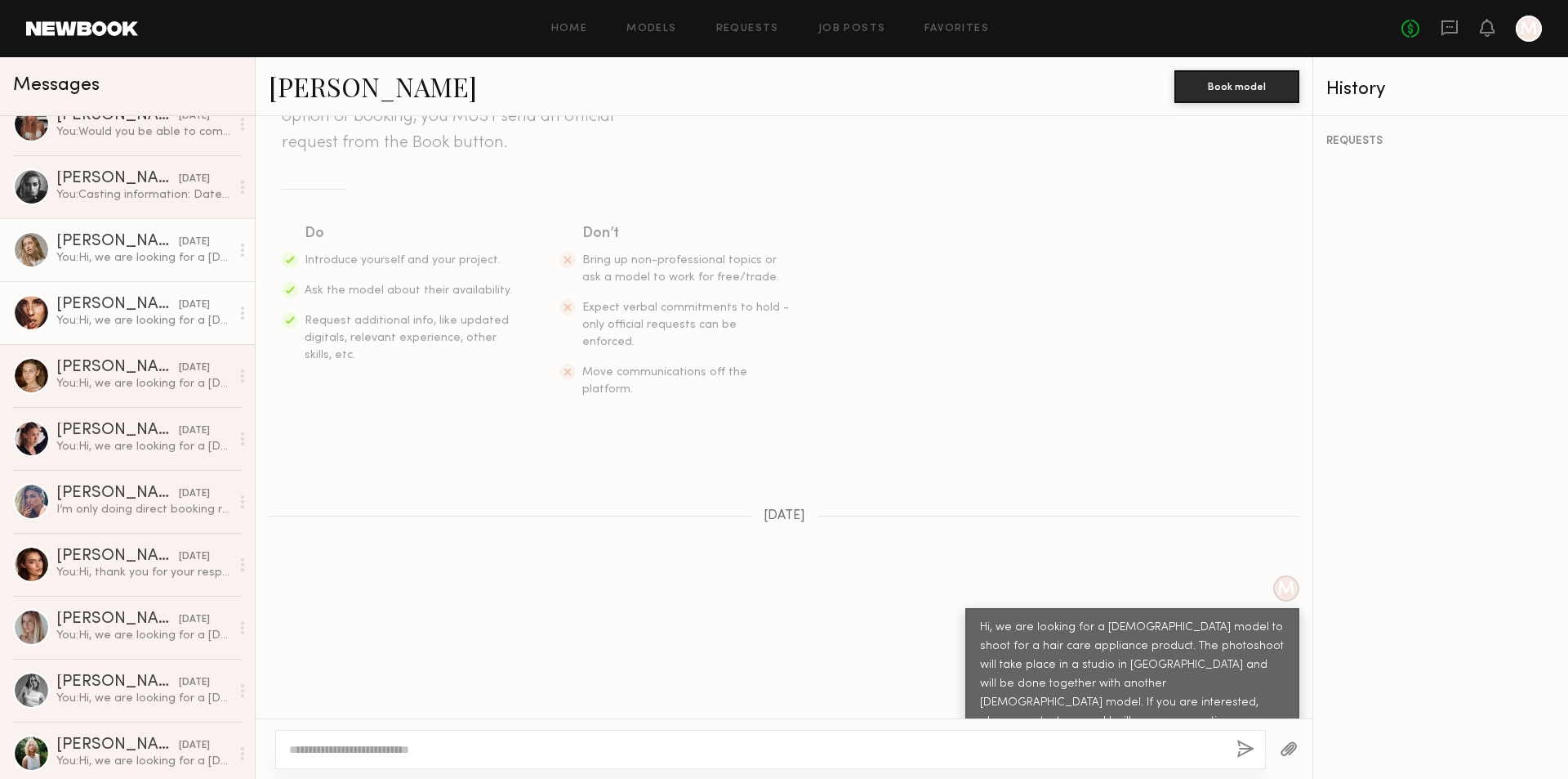
click at [95, 244] on div "Shannon B." at bounding box center [117, 241] width 122 height 16
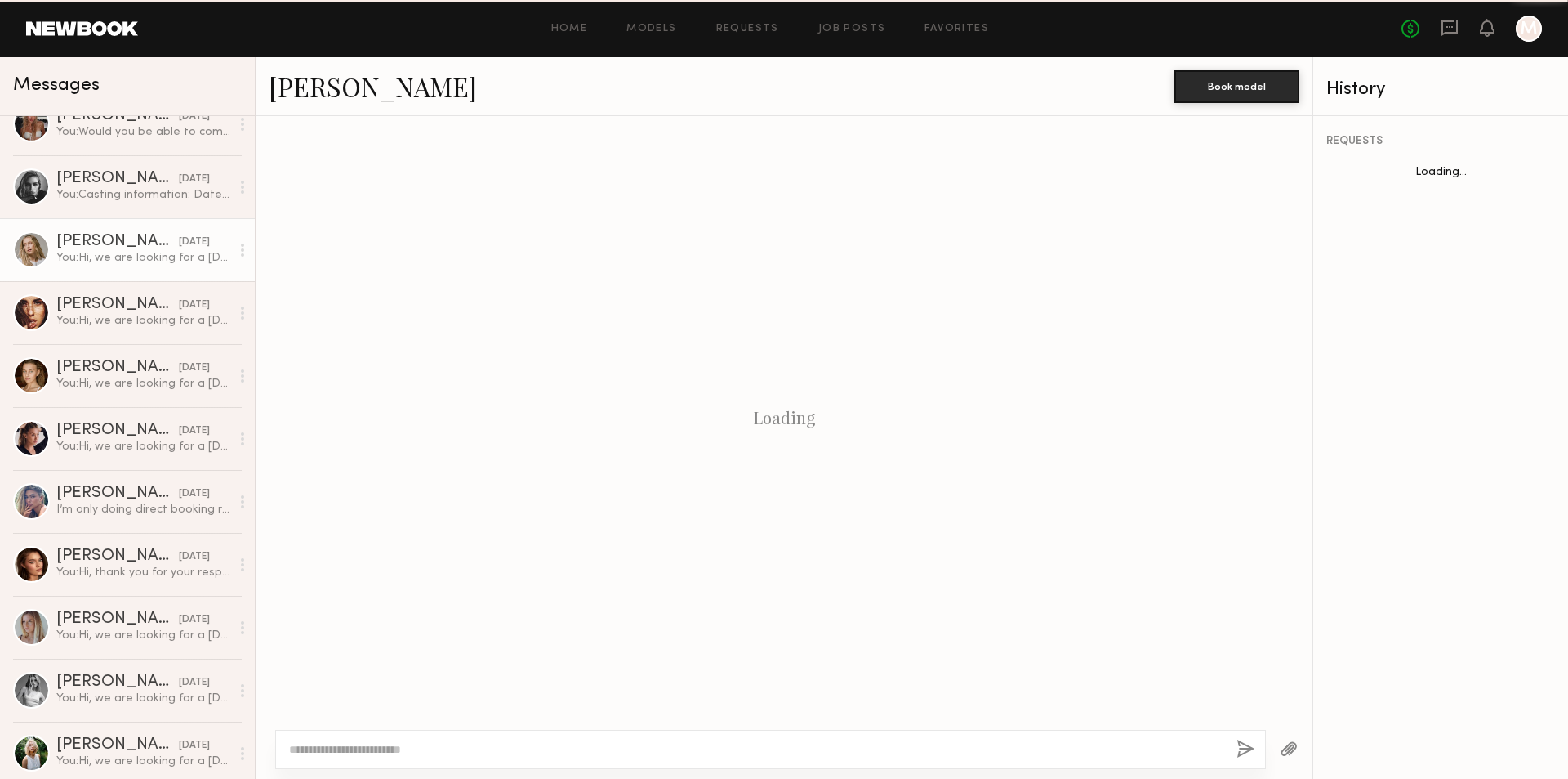
scroll to position [175, 0]
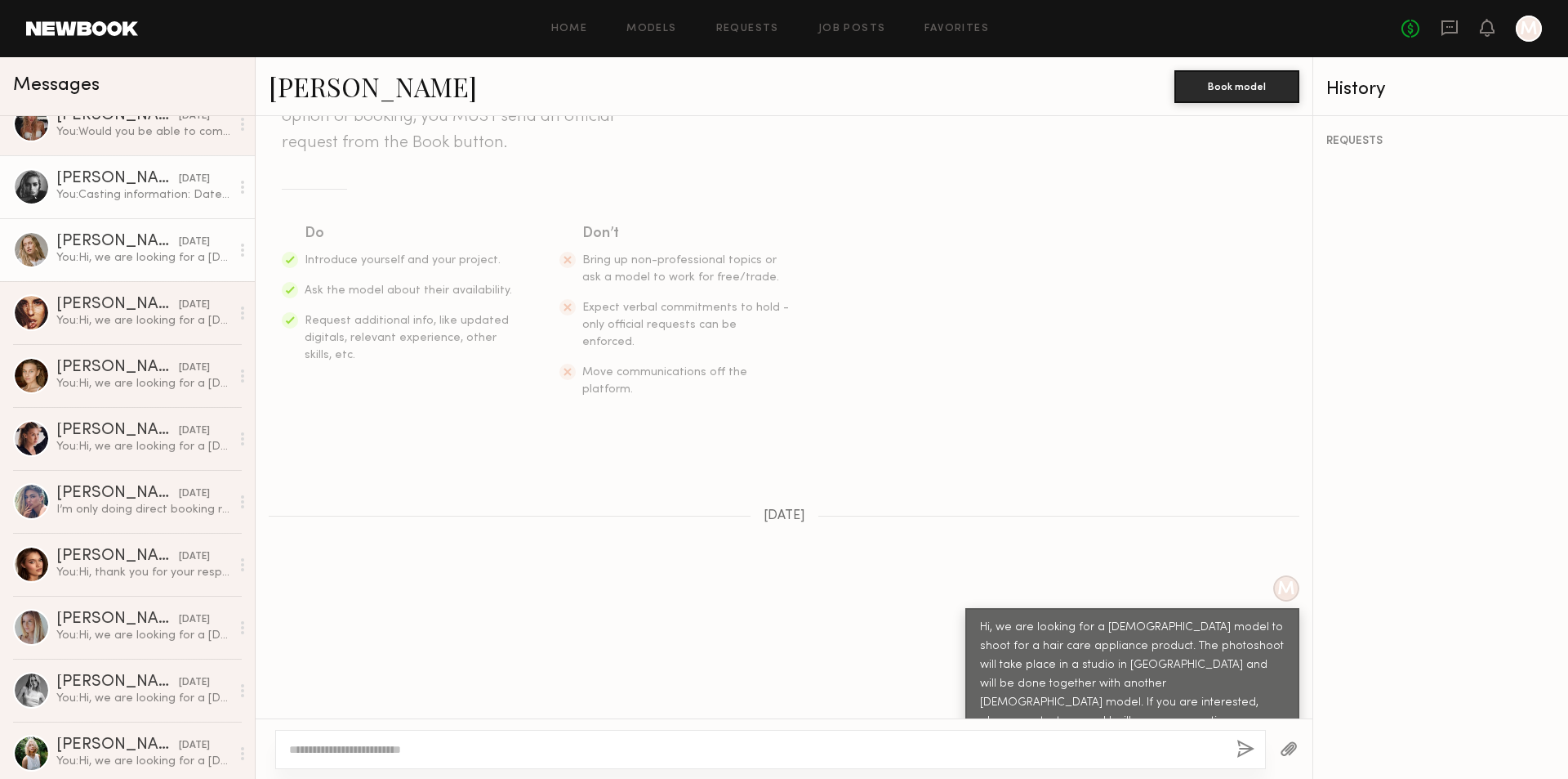
click at [114, 199] on div "You: Casting information: Date: 9/5/2025 Time: 10:50 AM Address: 150 E Colorado…" at bounding box center [143, 195] width 174 height 16
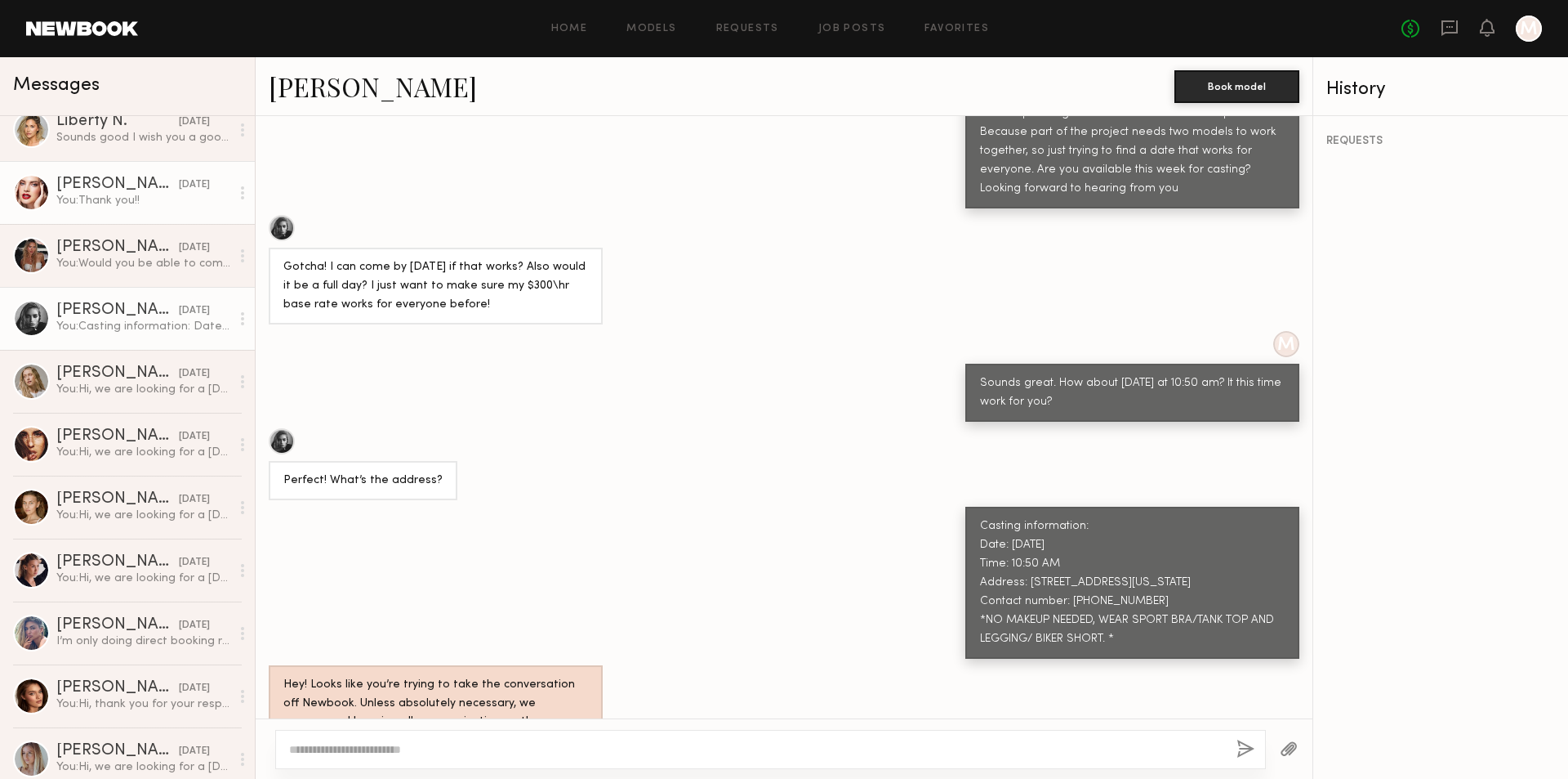
scroll to position [1307, 0]
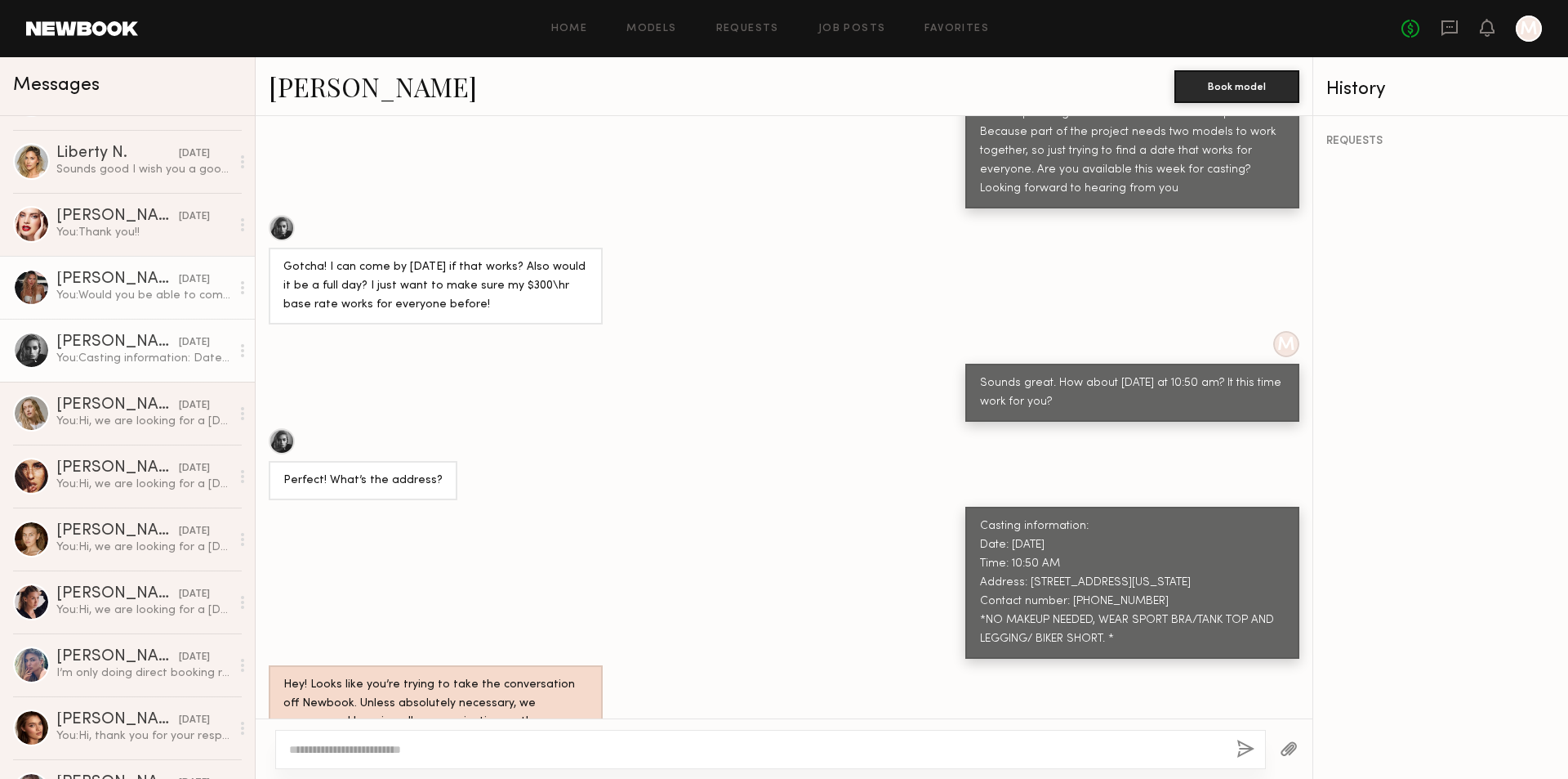
click at [143, 297] on div "You: Would you be able to come for the casting this Friday at 10:40 am?" at bounding box center [143, 296] width 174 height 16
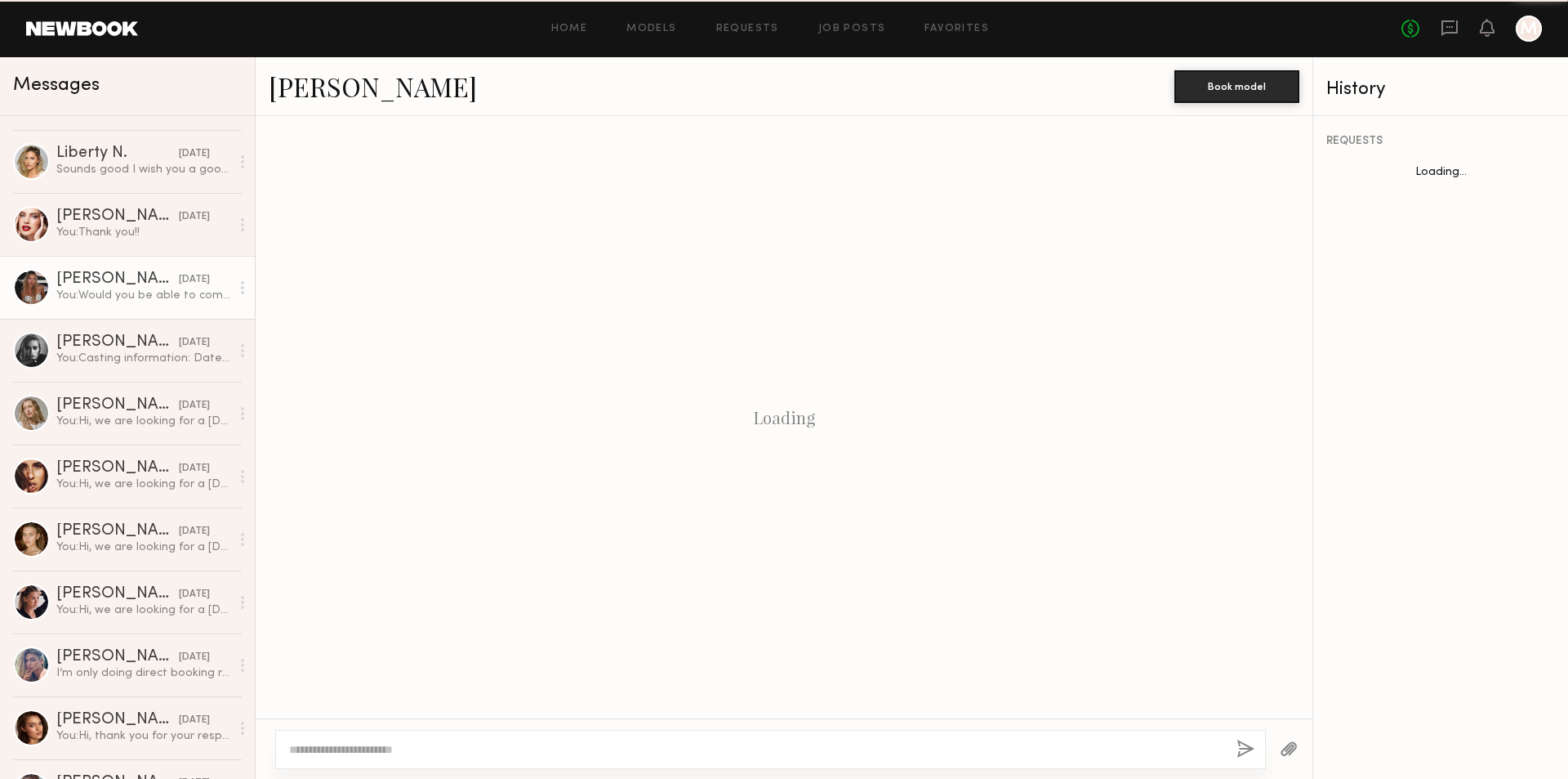
scroll to position [471, 0]
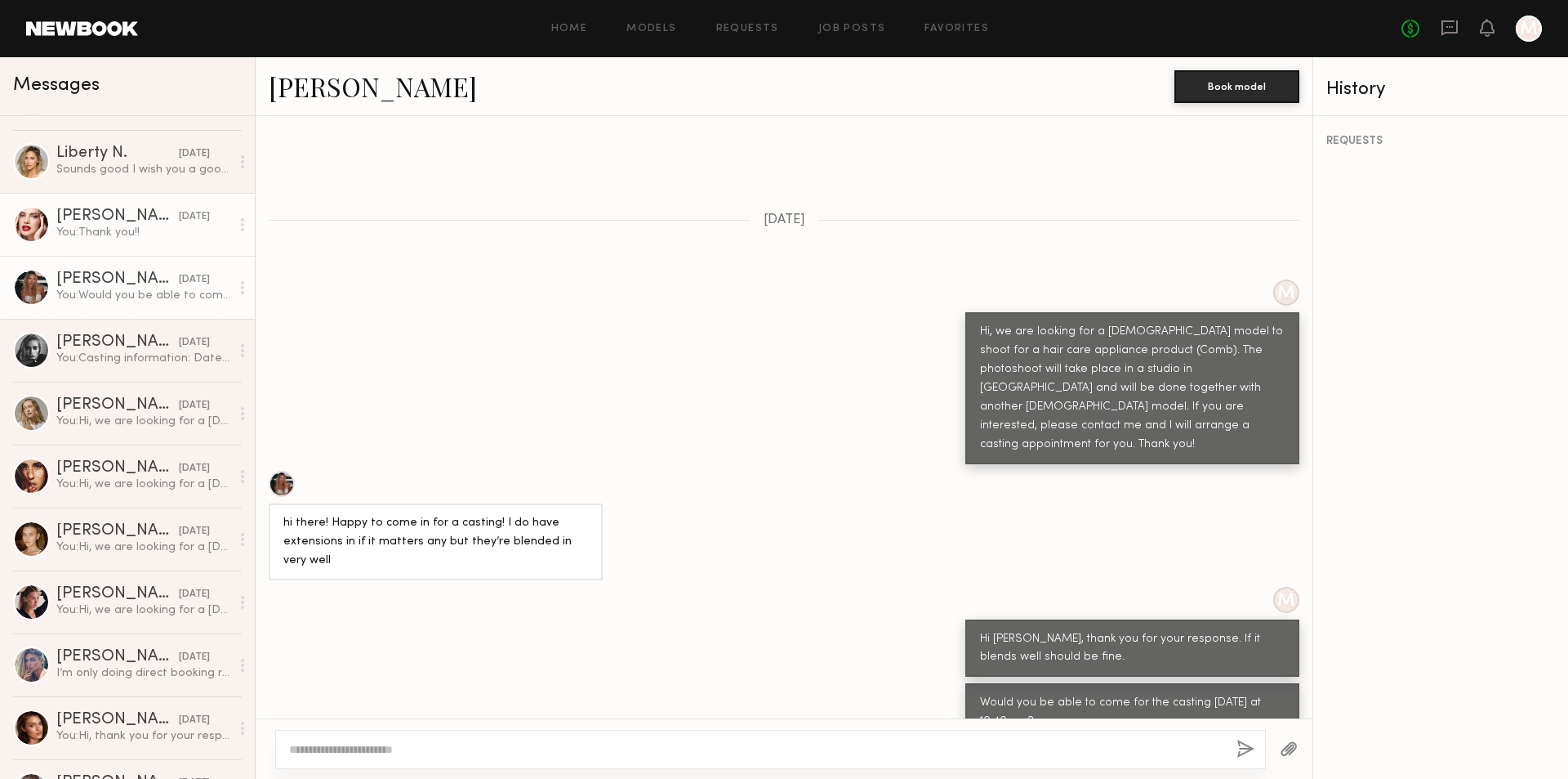
click at [140, 235] on div "You: Thank you!!" at bounding box center [143, 233] width 174 height 16
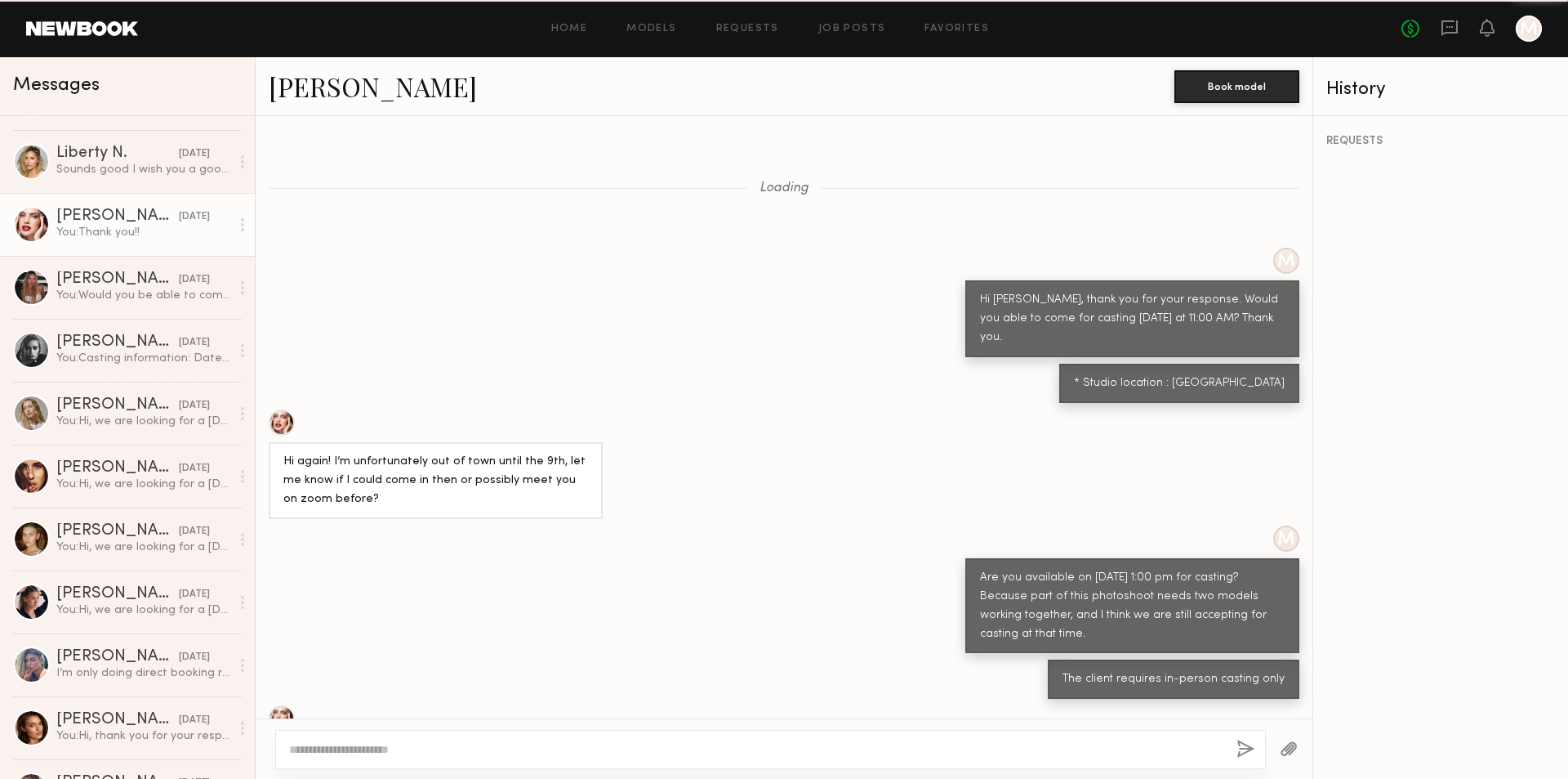
scroll to position [1083, 0]
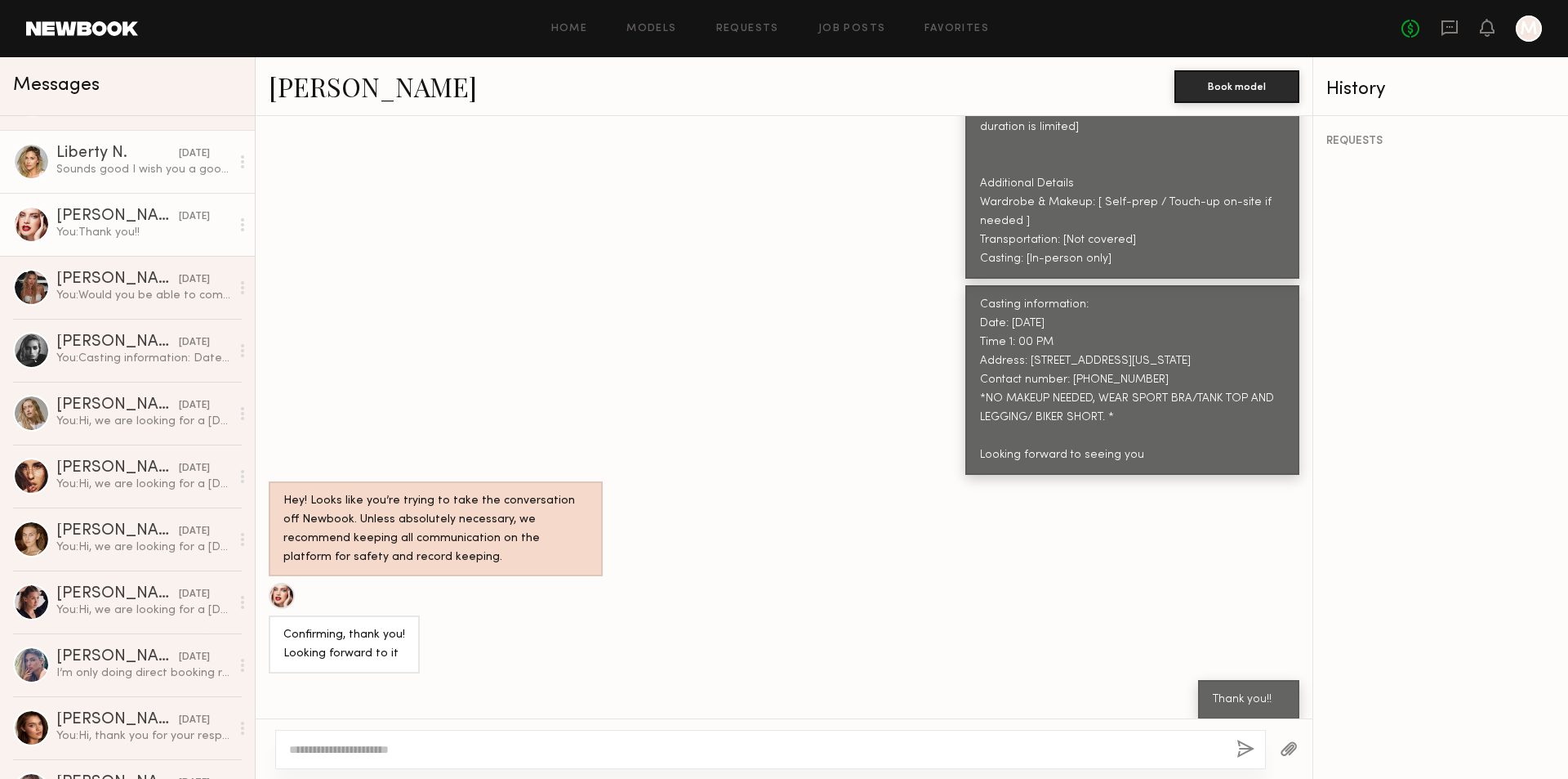
click at [130, 165] on div "Sounds good I wish you a good shoot!" at bounding box center [143, 170] width 174 height 16
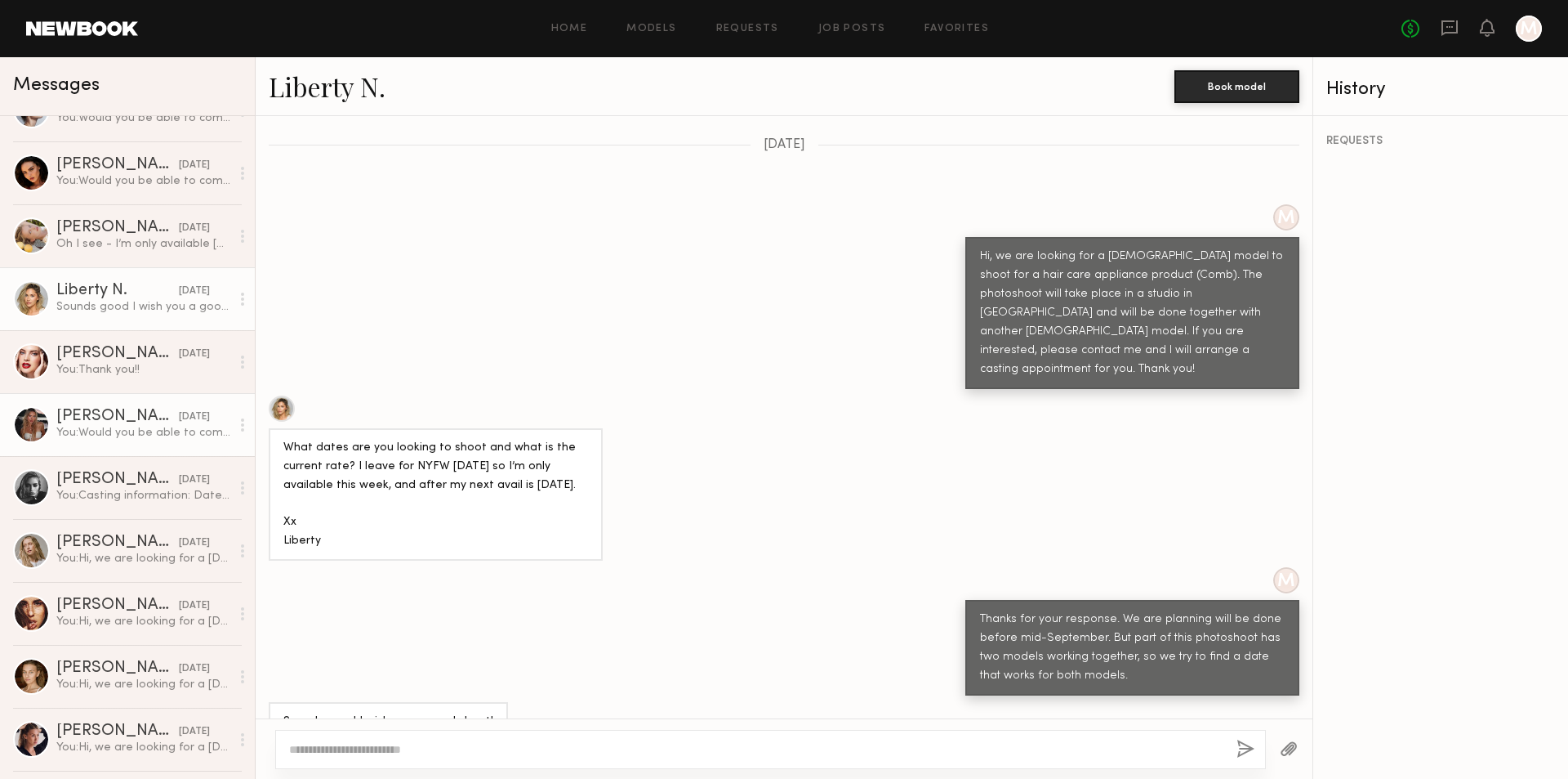
scroll to position [1143, 0]
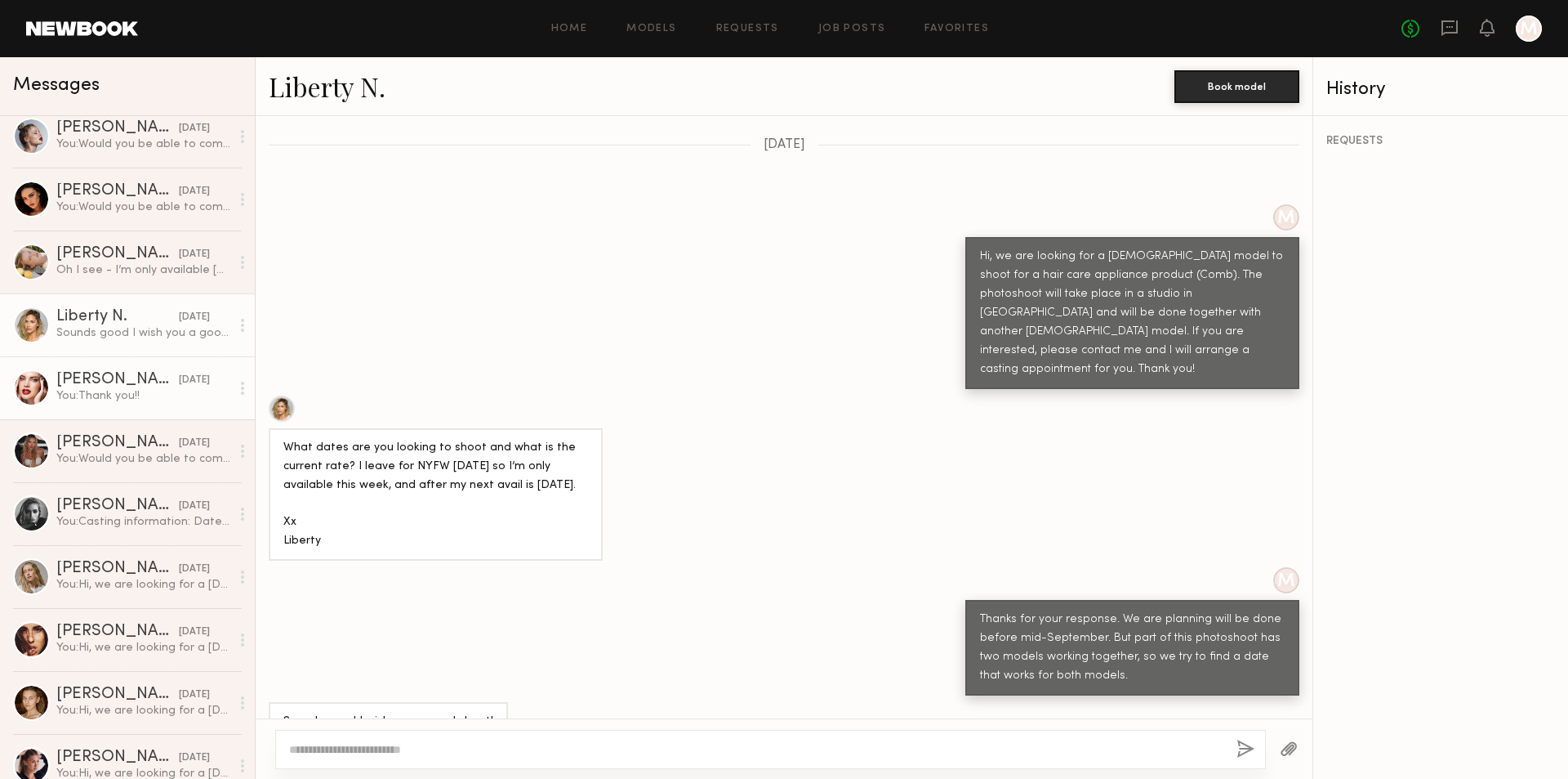
click at [114, 391] on div "You: Thank you!!" at bounding box center [143, 395] width 174 height 16
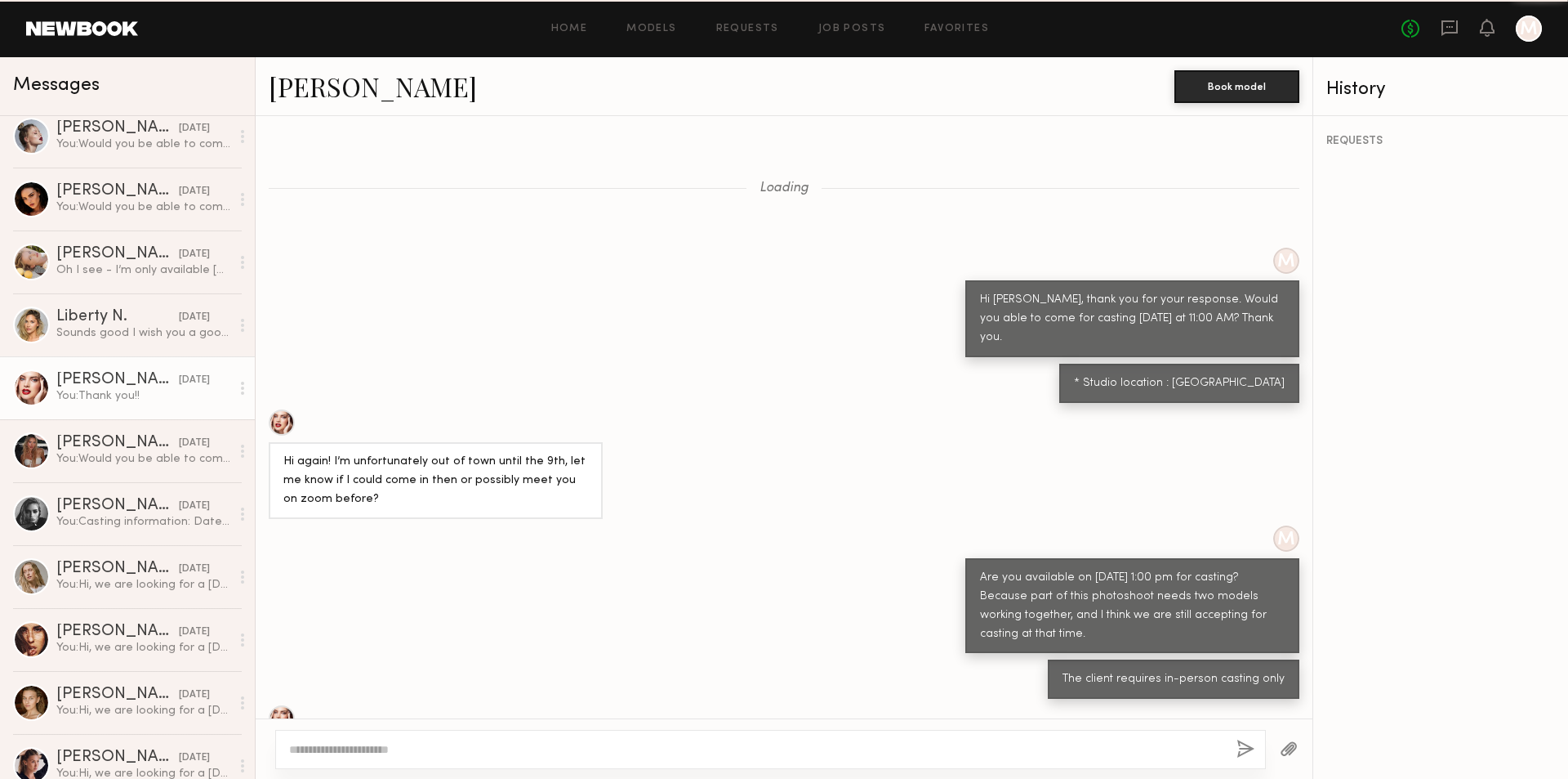
scroll to position [1083, 0]
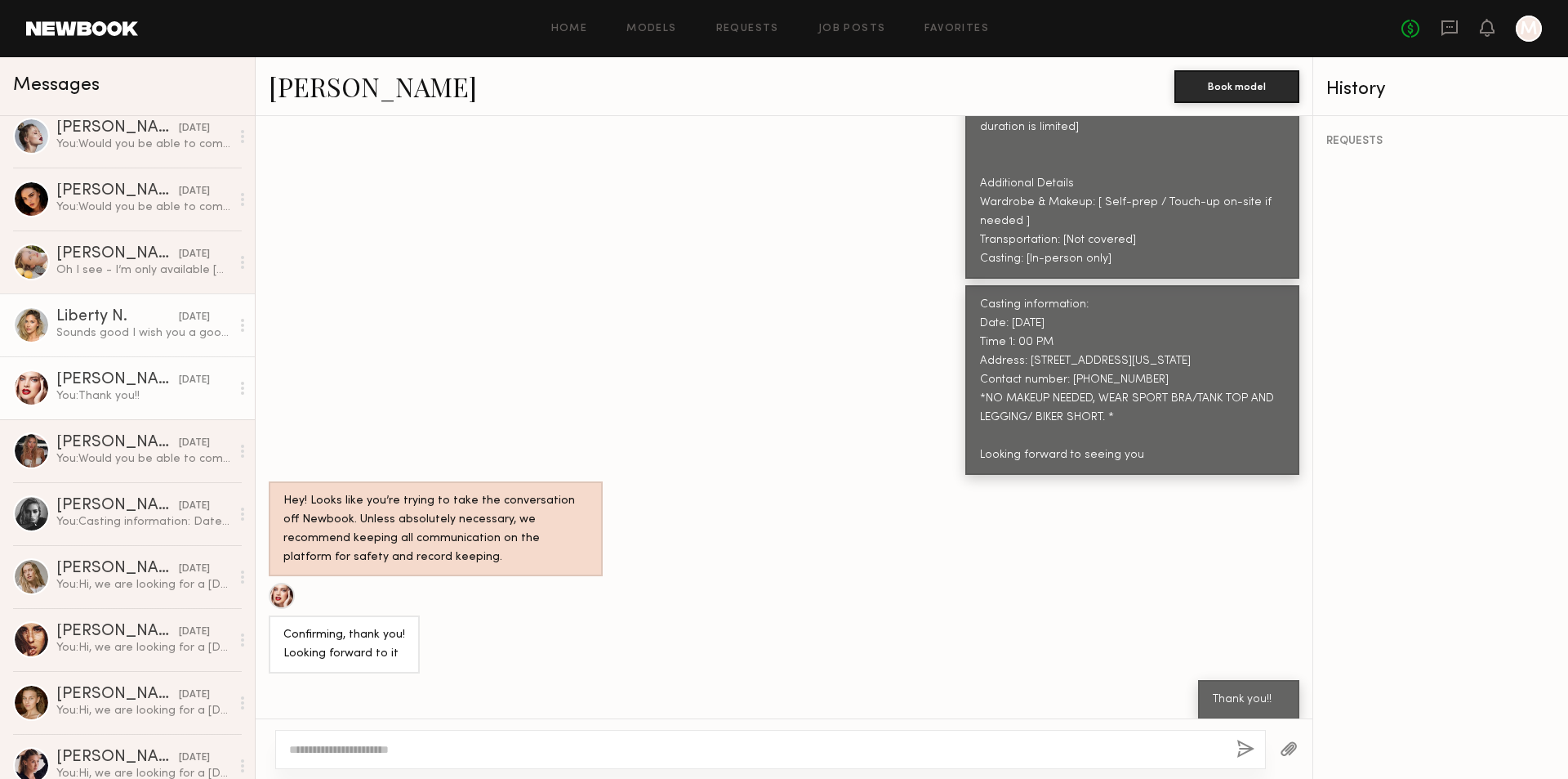
click at [117, 336] on div "Sounds good I wish you a good shoot!" at bounding box center [143, 333] width 174 height 16
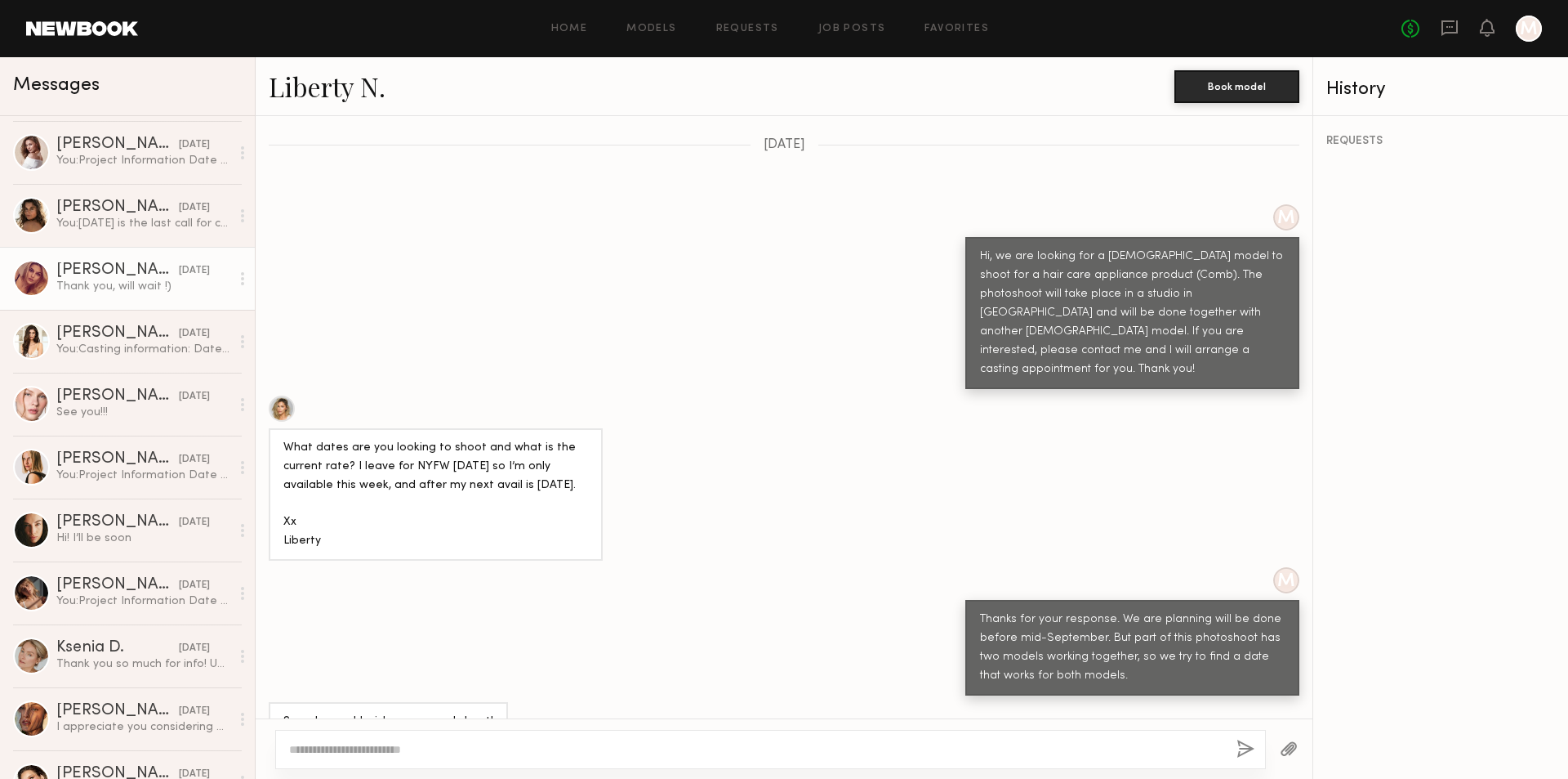
scroll to position [245, 0]
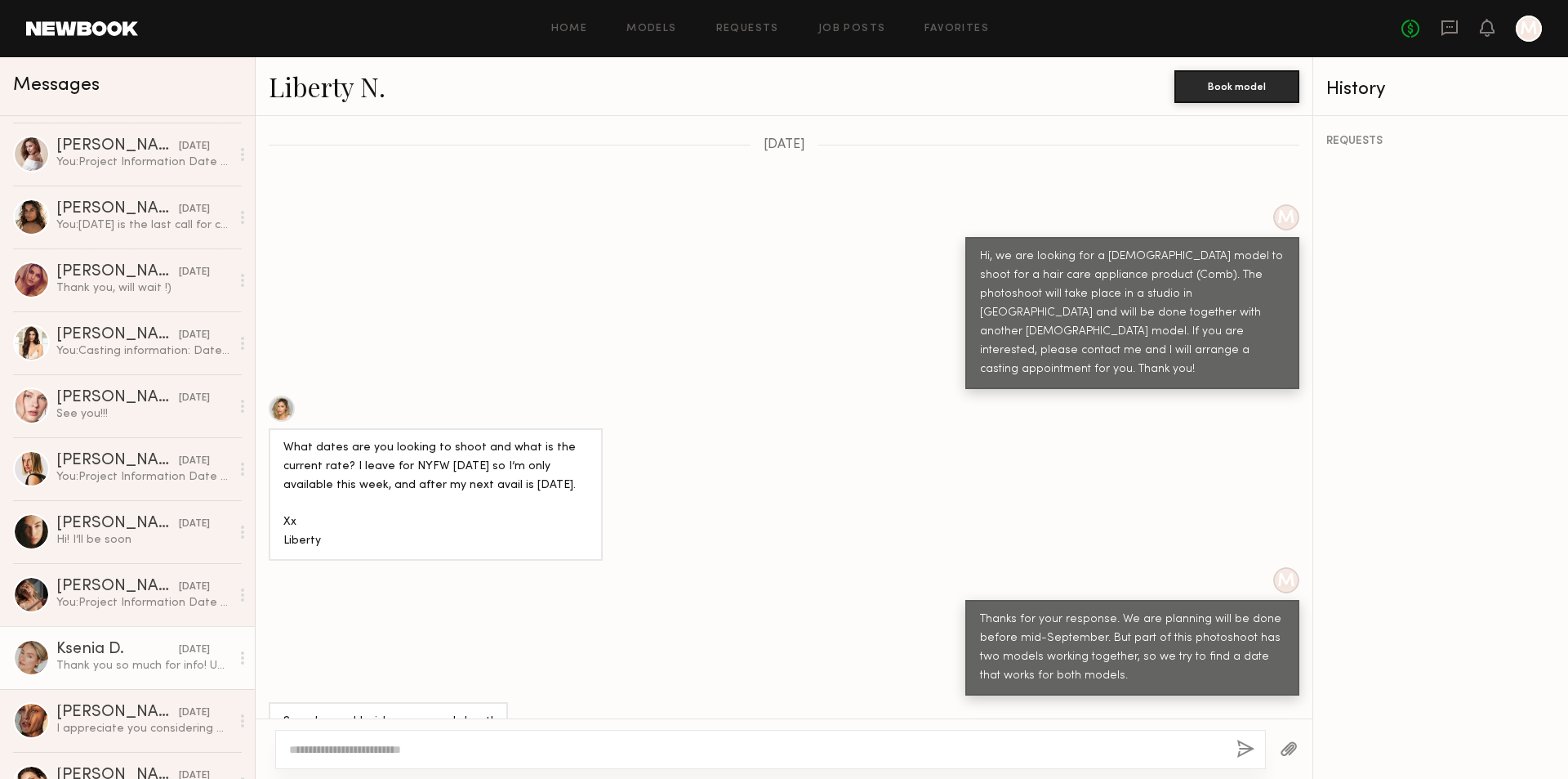
click at [158, 671] on div "Thank you so much for info! Unfortunately I won’t be in town." at bounding box center [143, 666] width 174 height 16
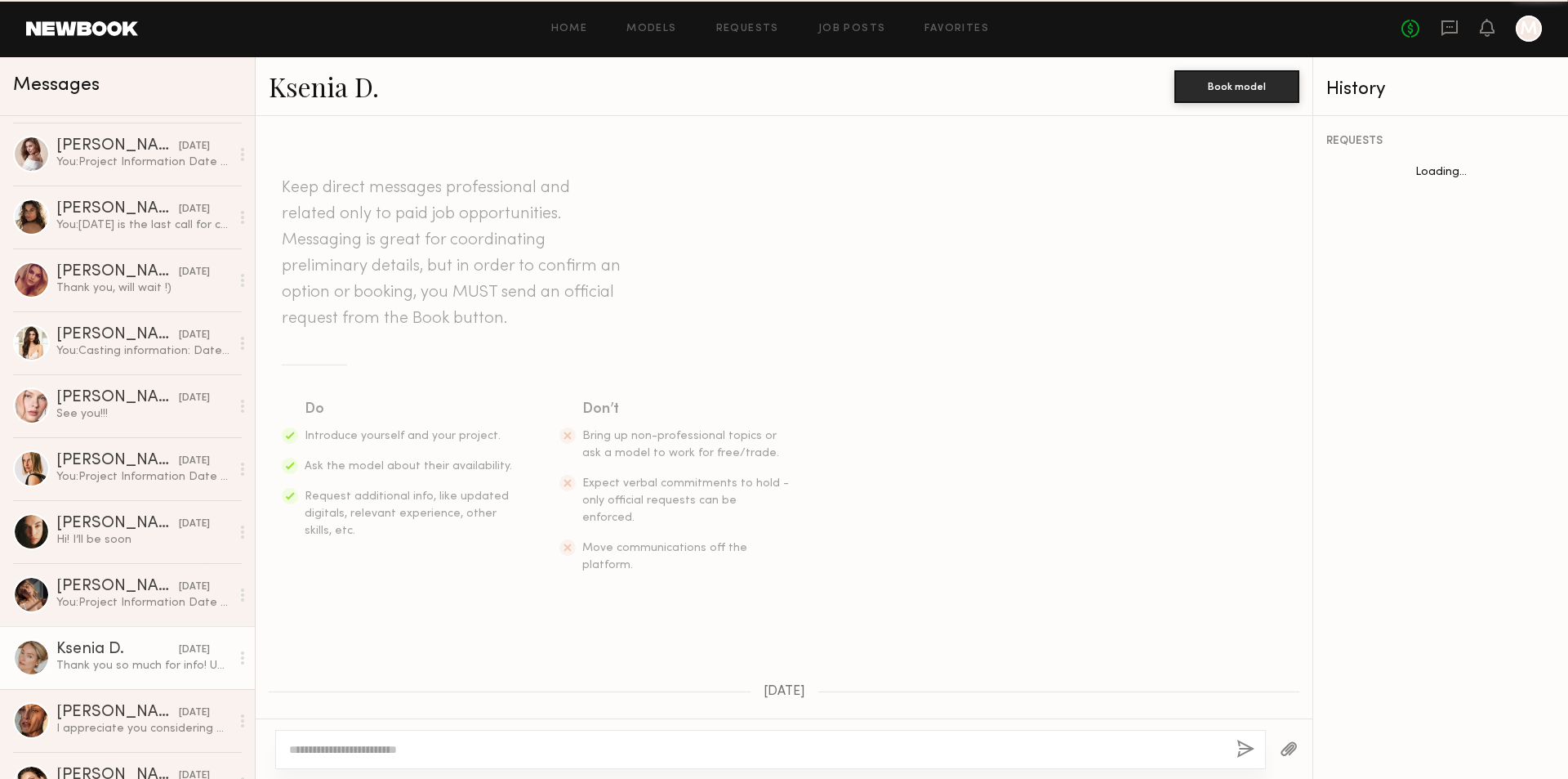
scroll to position [1030, 0]
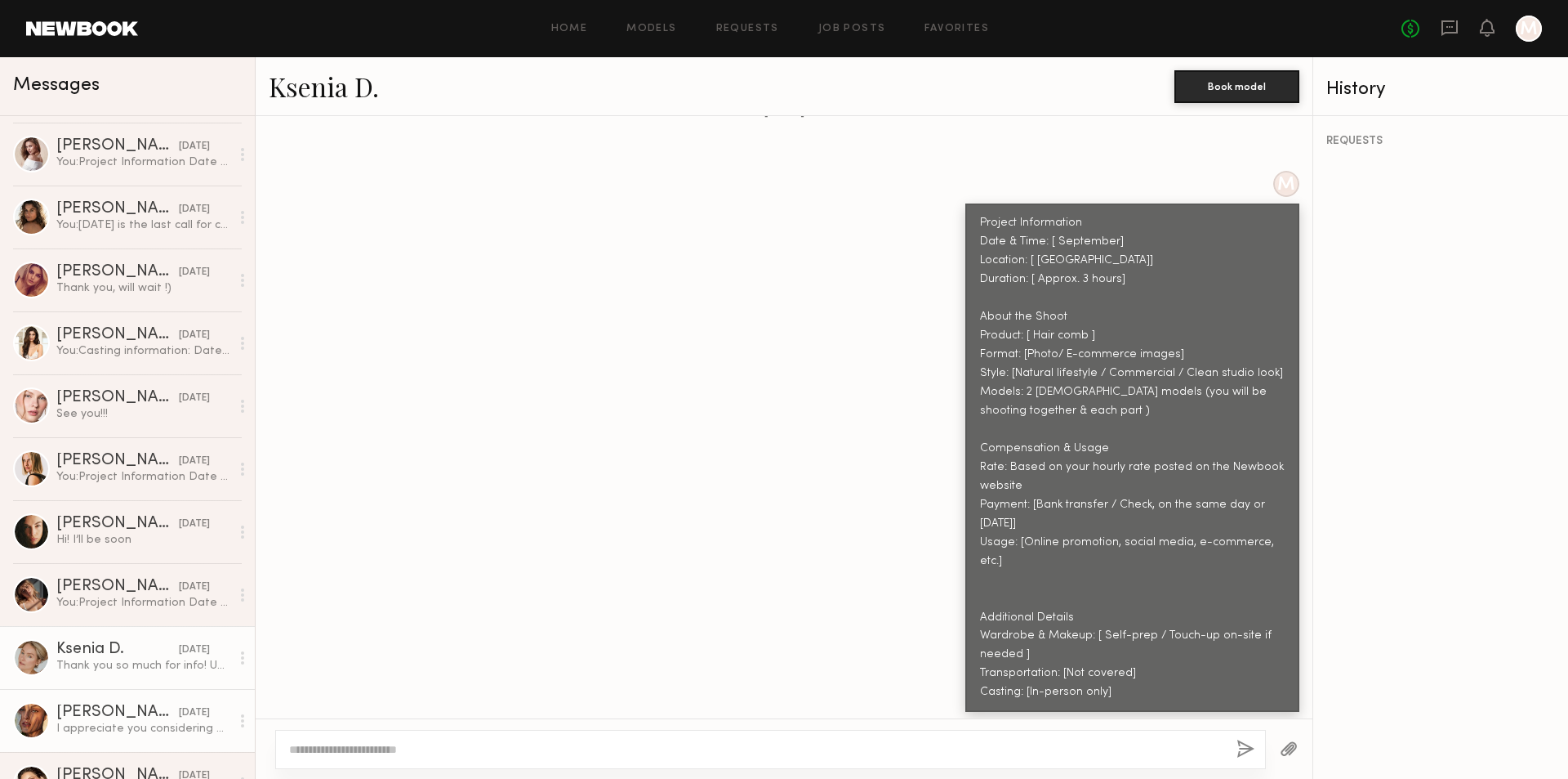
click at [128, 736] on div "I appreciate you considering me! I have a newborn so I have been accepting dire…" at bounding box center [143, 729] width 174 height 16
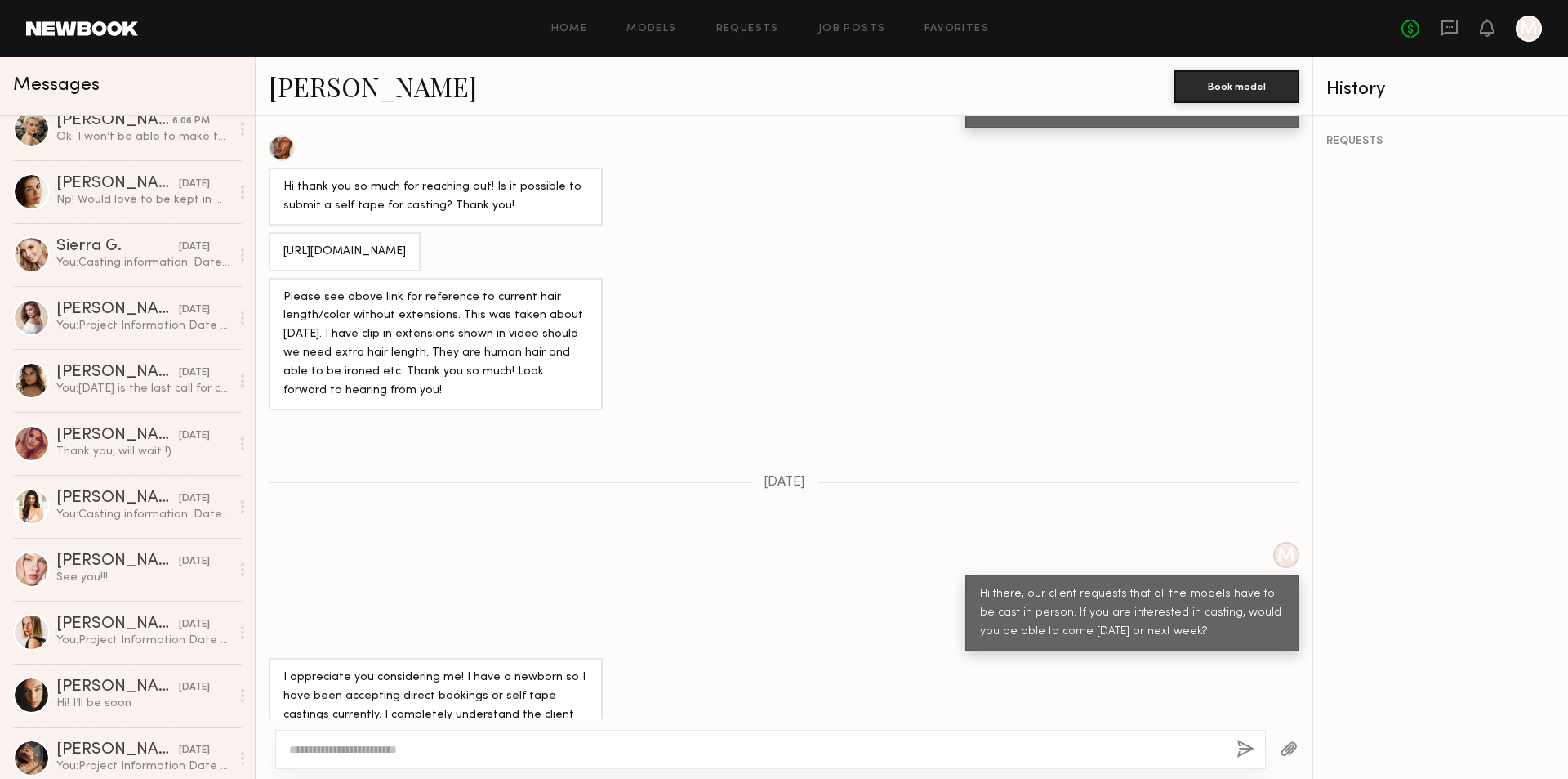
scroll to position [715, 0]
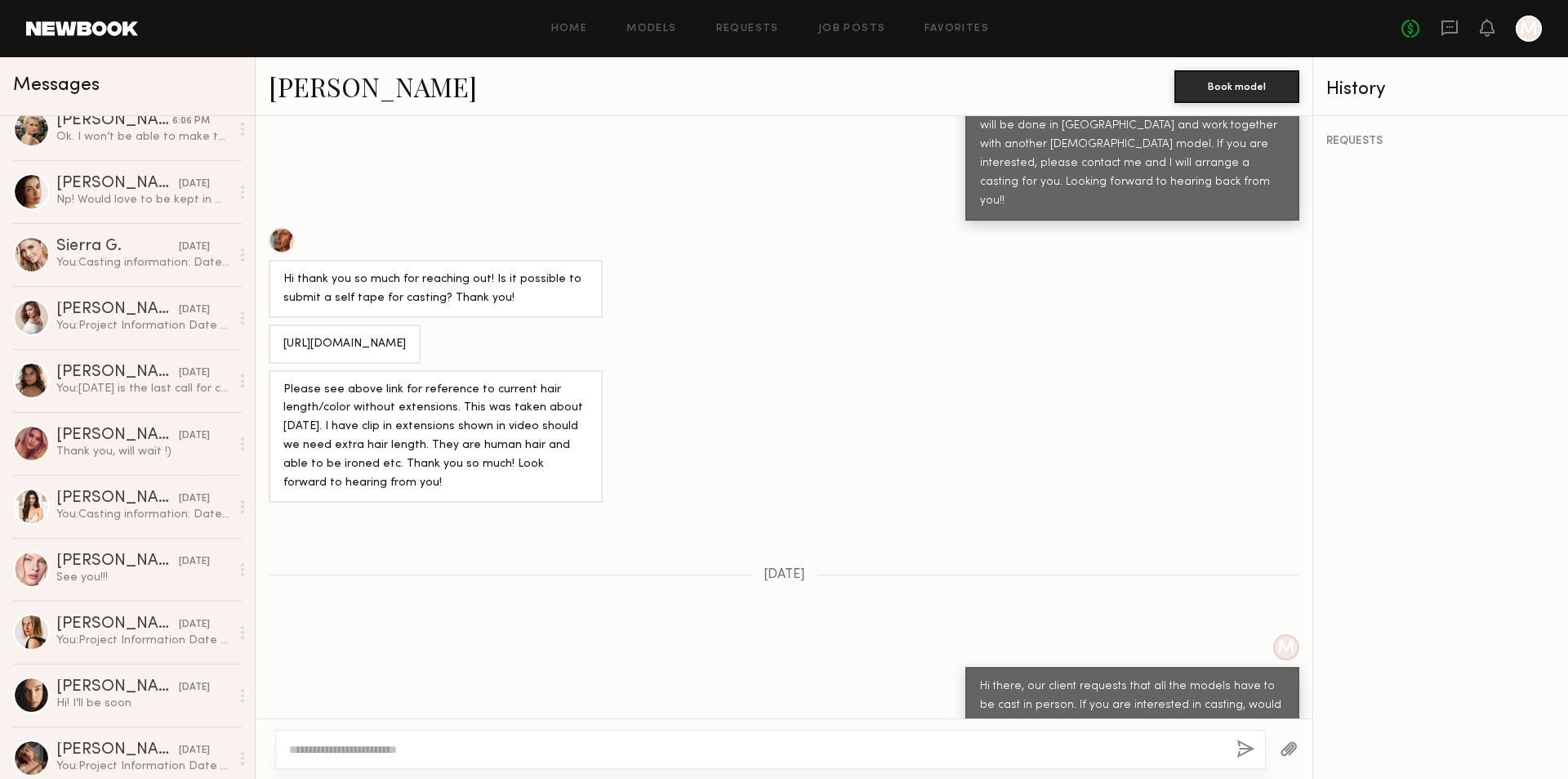
click at [343, 335] on div "https://www.dropbox.com/scl/fo/7go86a4hajbqageemcbwn/AHU4dBT2D-NOUyEU9ik-ddY?rl…" at bounding box center [345, 344] width 122 height 18
drag, startPoint x: 287, startPoint y: 304, endPoint x: 369, endPoint y: 341, distance: 90.0
click at [369, 343] on div "https://www.dropbox.com/scl/fo/7go86a4hajbqageemcbwn/AHU4dBT2D-NOUyEU9ik-ddY?rl…" at bounding box center [345, 344] width 122 height 18
click at [383, 338] on div "https://www.dropbox.com/scl/fo/7go86a4hajbqageemcbwn/AHU4dBT2D-NOUyEU9ik-ddY?rl…" at bounding box center [345, 344] width 122 height 18
drag, startPoint x: 284, startPoint y: 305, endPoint x: 575, endPoint y: 358, distance: 295.8
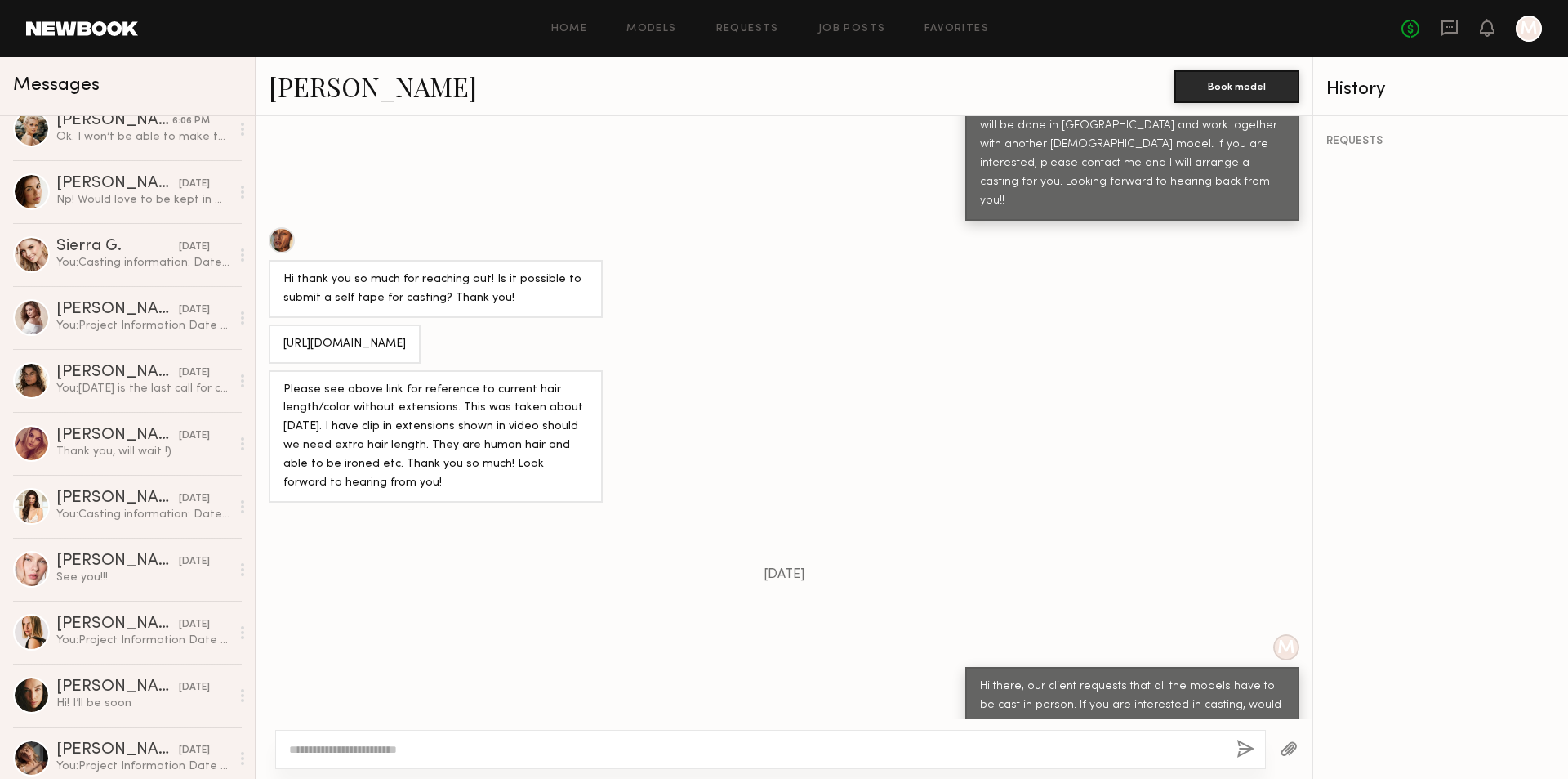
click at [420, 358] on div "https://www.dropbox.com/scl/fo/7go86a4hajbqageemcbwn/AHU4dBT2D-NOUyEU9ik-ddY?rl…" at bounding box center [344, 344] width 152 height 39
click at [762, 274] on div "Hi thank you so much for reaching out! Is it possible to submit a self tape for…" at bounding box center [784, 272] width 1057 height 91
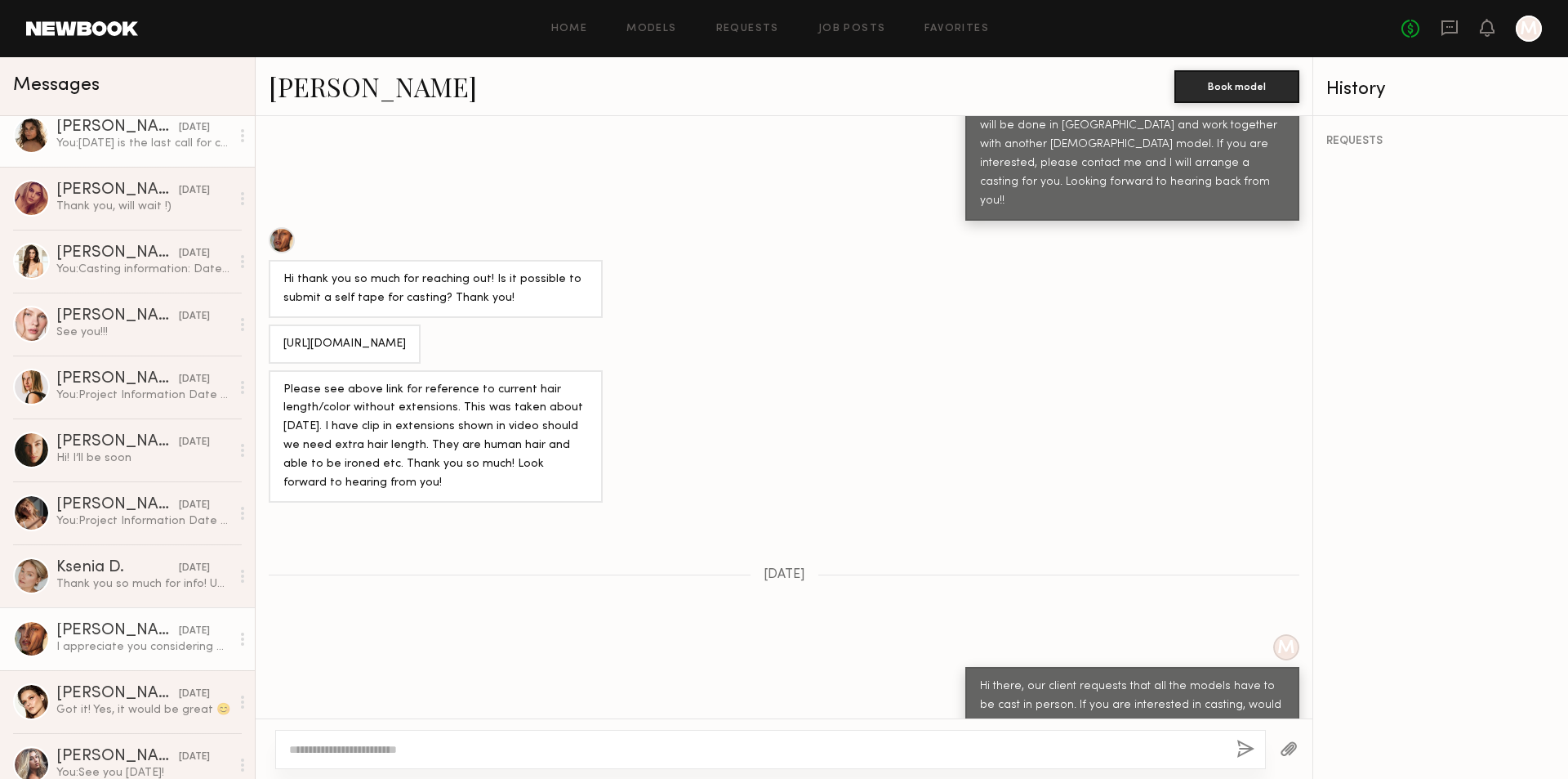
scroll to position [0, 0]
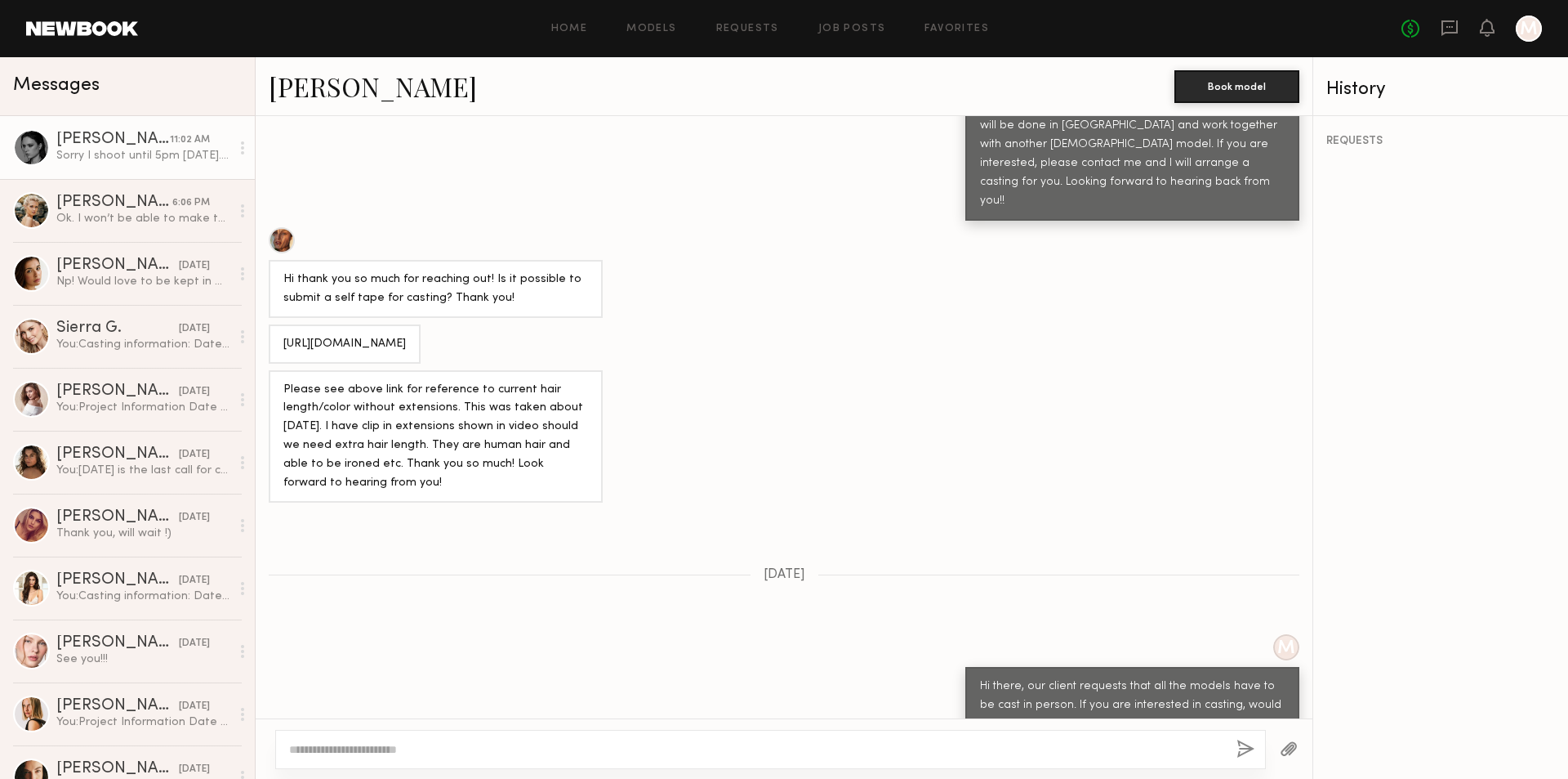
click at [109, 155] on div "Sorry I shoot until 5pm today. I hope to work together soon!" at bounding box center [143, 156] width 174 height 16
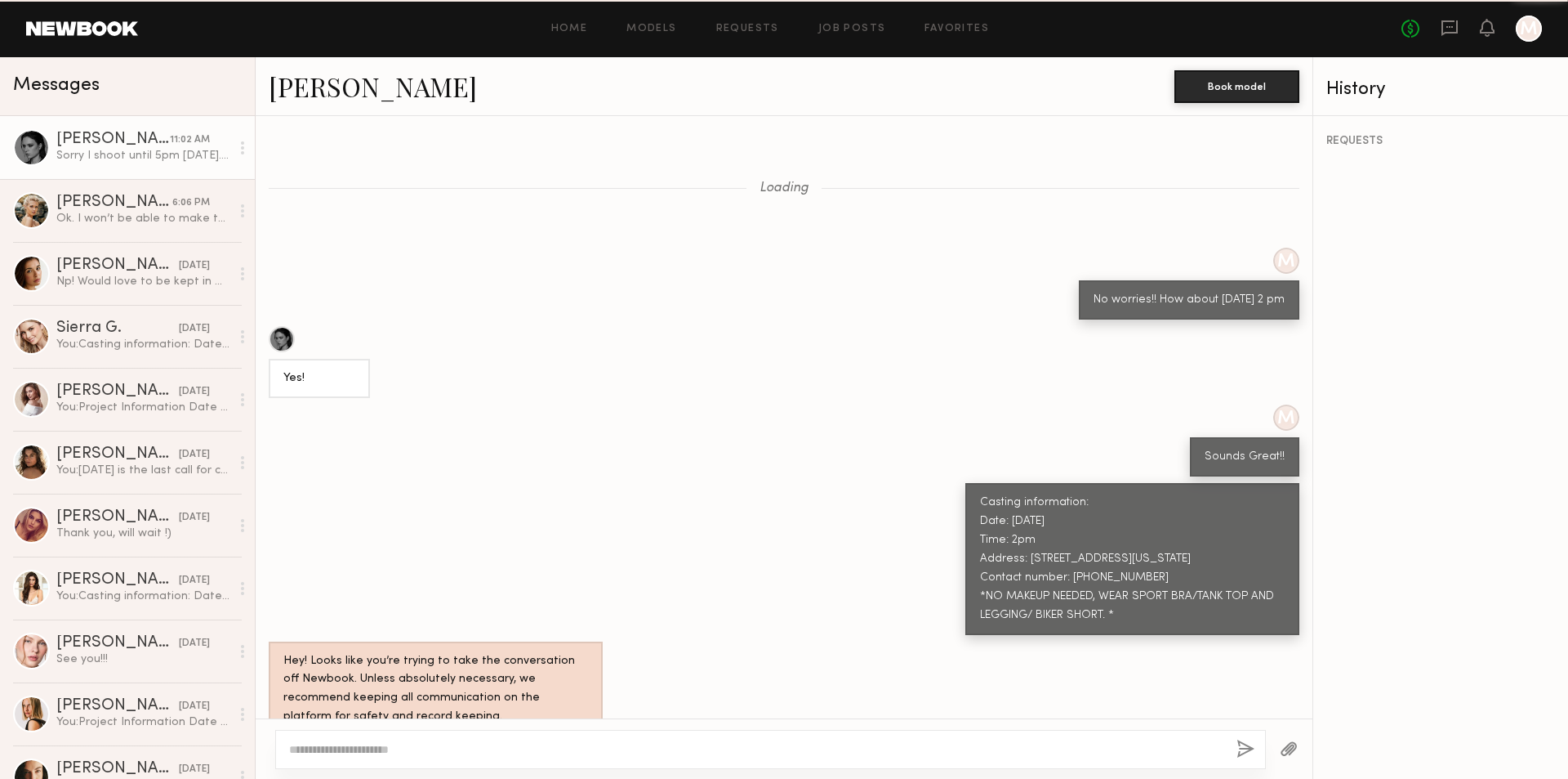
scroll to position [701, 0]
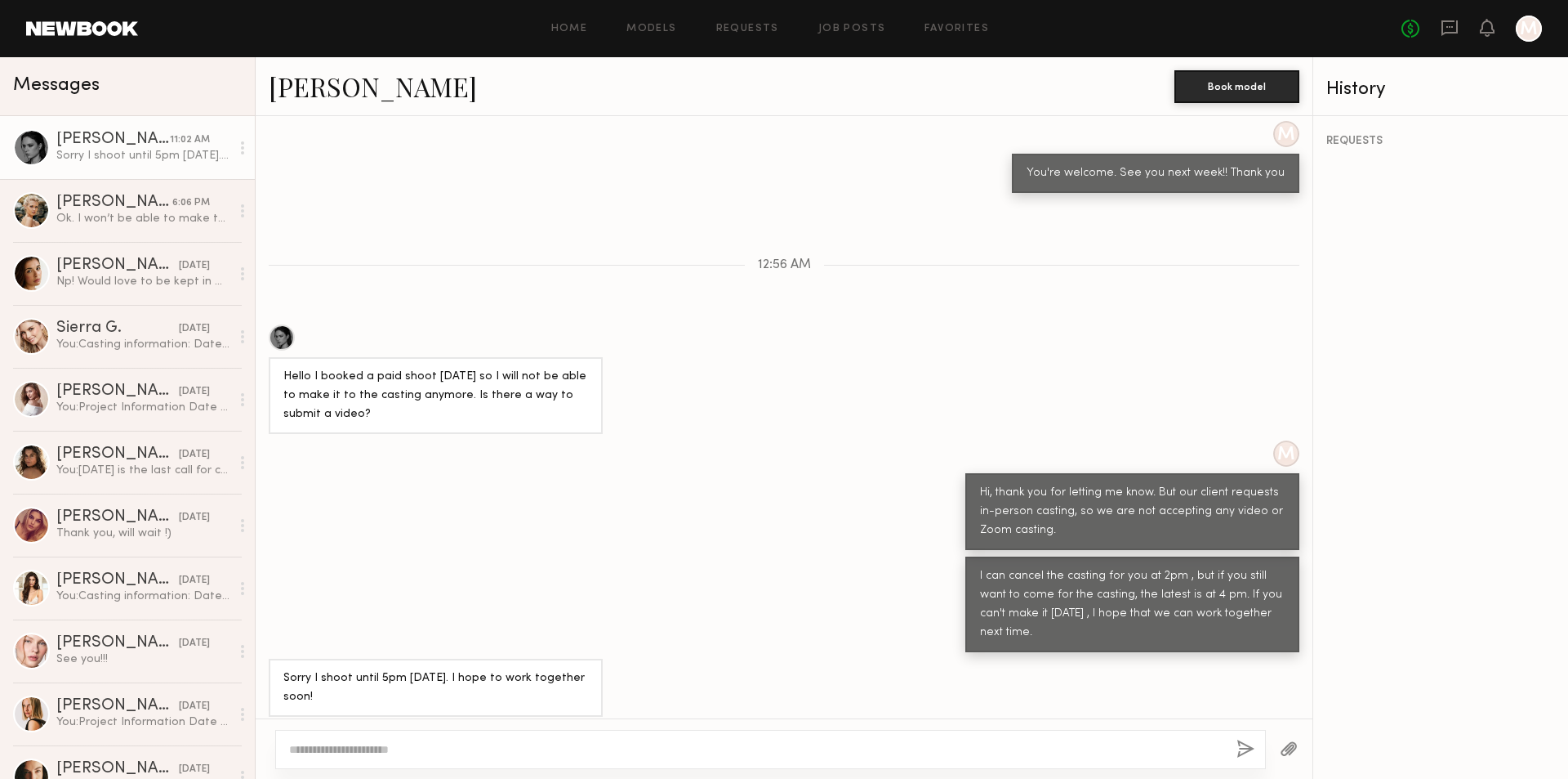
click at [455, 748] on textarea at bounding box center [755, 749] width 935 height 16
type textarea "*"
